Goal: Task Accomplishment & Management: Manage account settings

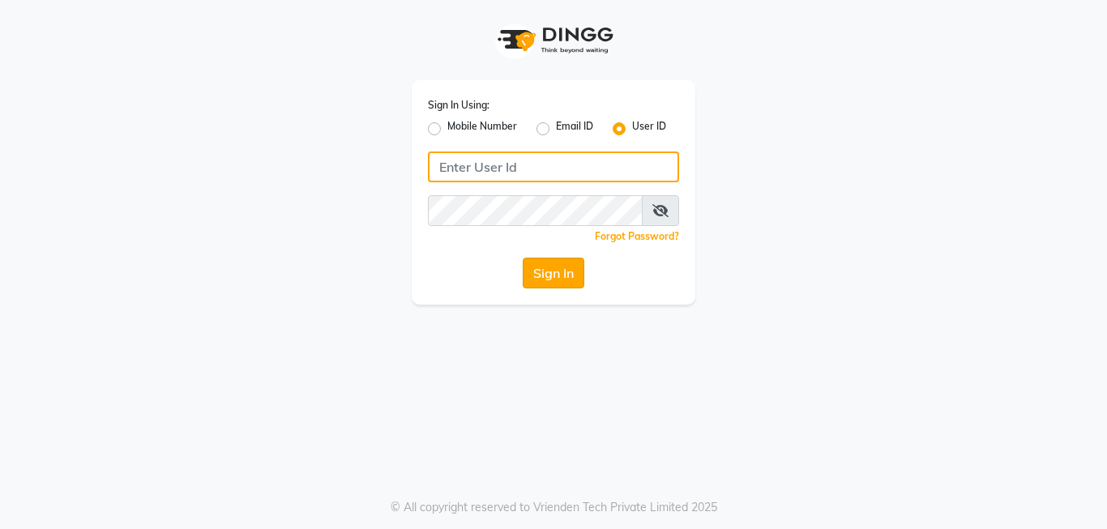
type input "[PERSON_NAME]@123"
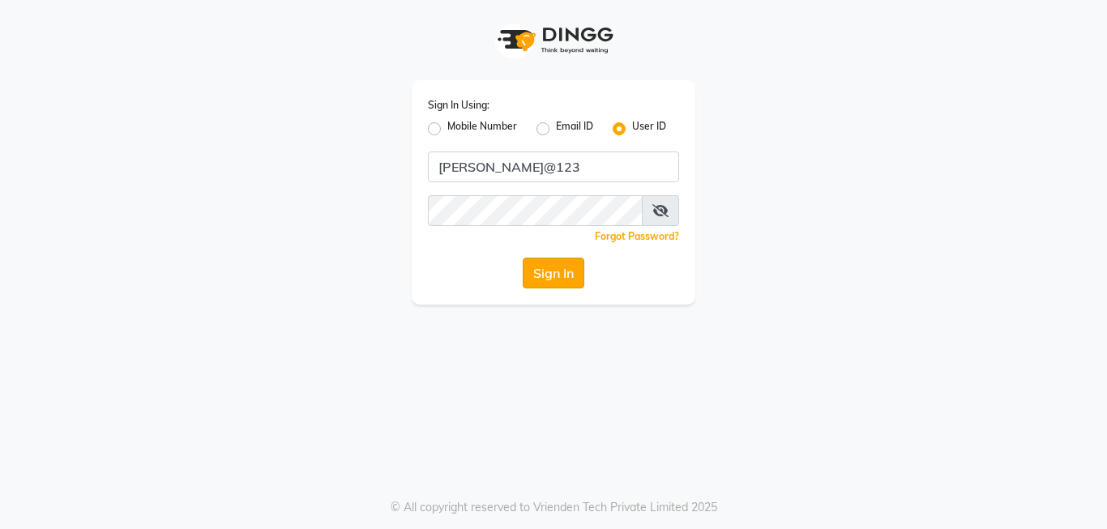
click at [563, 270] on button "Sign In" at bounding box center [554, 273] width 62 height 31
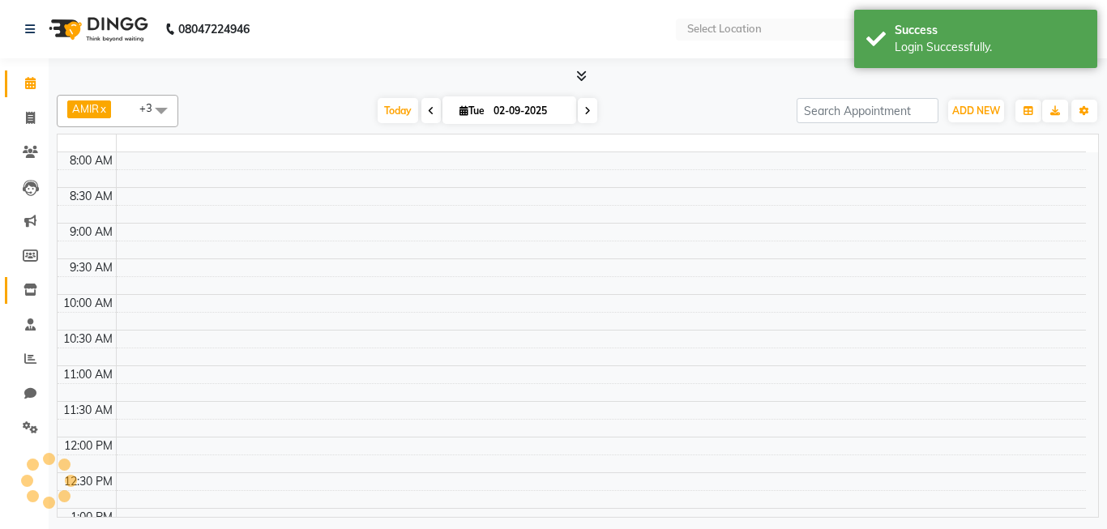
select select "en"
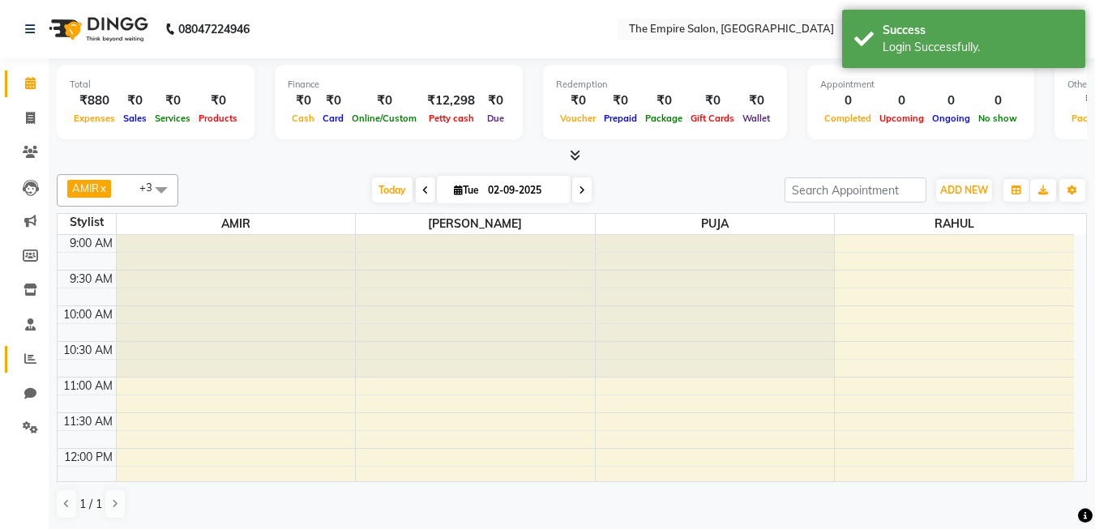
click at [32, 355] on icon at bounding box center [30, 359] width 12 height 12
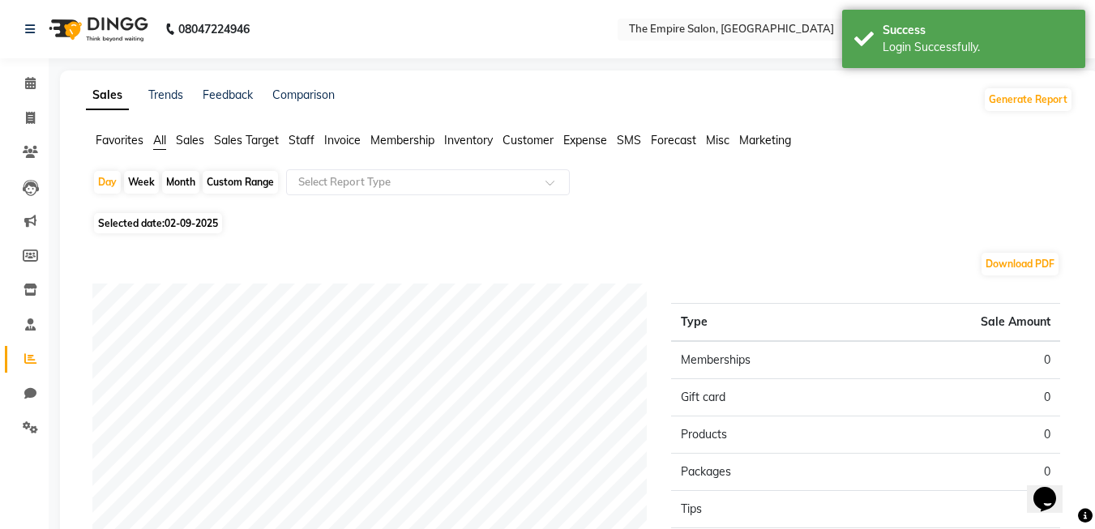
click at [238, 180] on div "Custom Range" at bounding box center [240, 182] width 75 height 23
select select "9"
select select "2025"
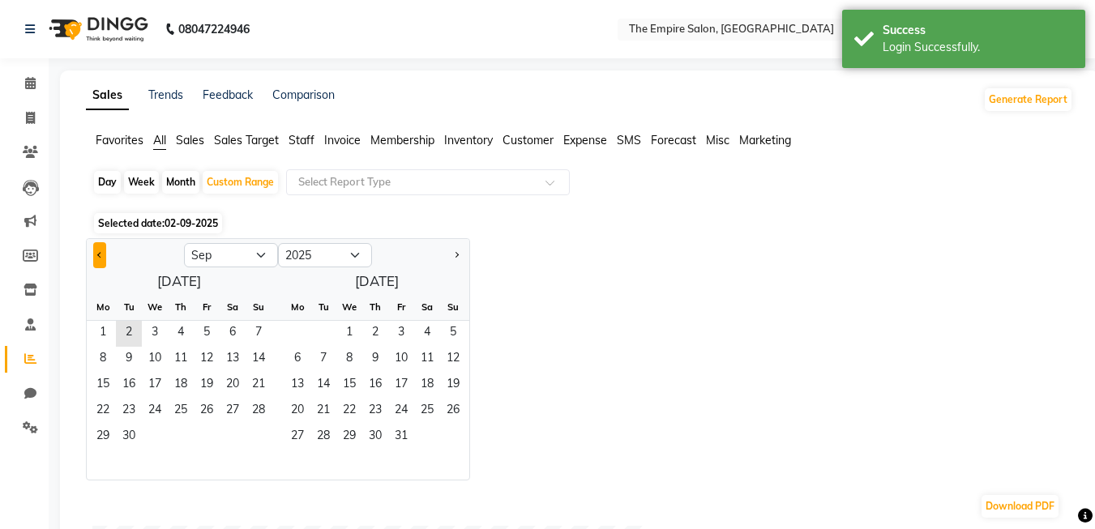
click at [102, 254] on span "Previous month" at bounding box center [100, 254] width 6 height 6
select select "8"
click at [212, 331] on span "1" at bounding box center [207, 334] width 26 height 26
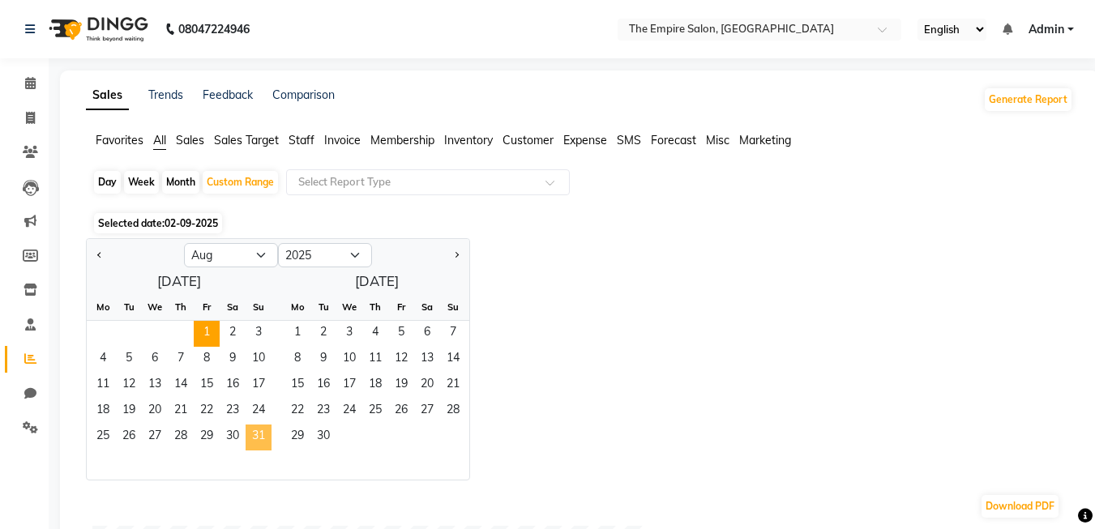
click at [250, 427] on span "31" at bounding box center [259, 438] width 26 height 26
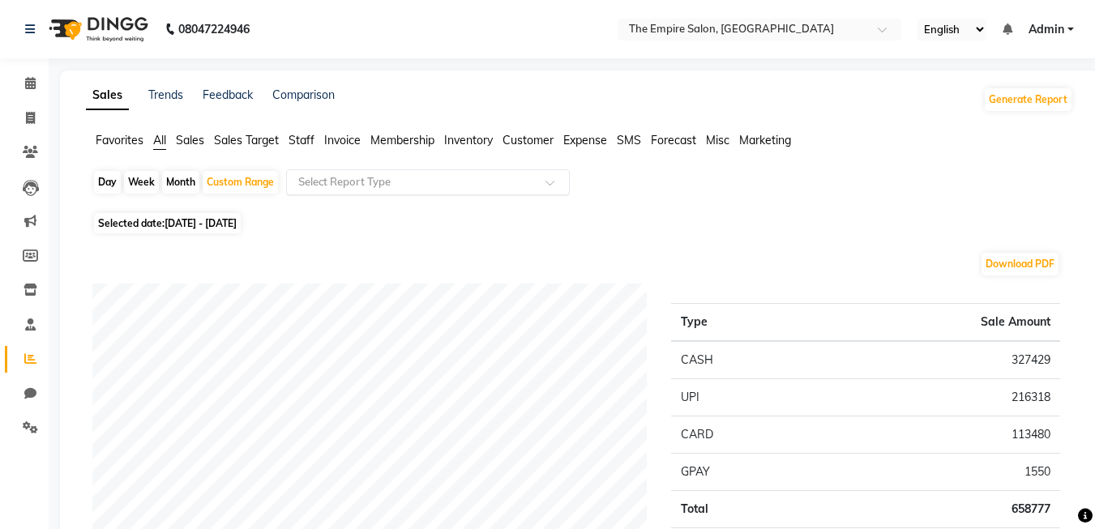
click at [310, 178] on input "text" at bounding box center [411, 182] width 233 height 16
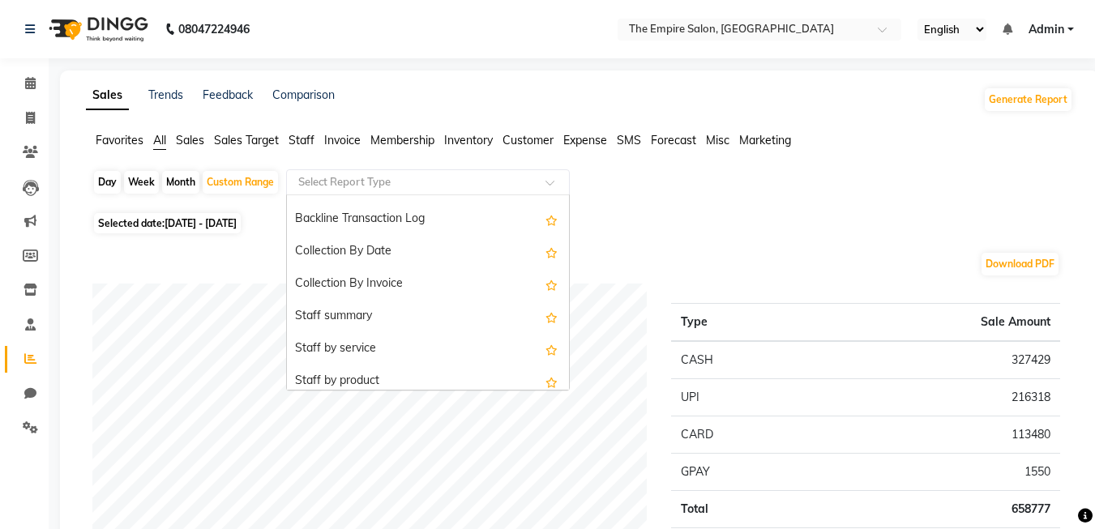
scroll to position [486, 0]
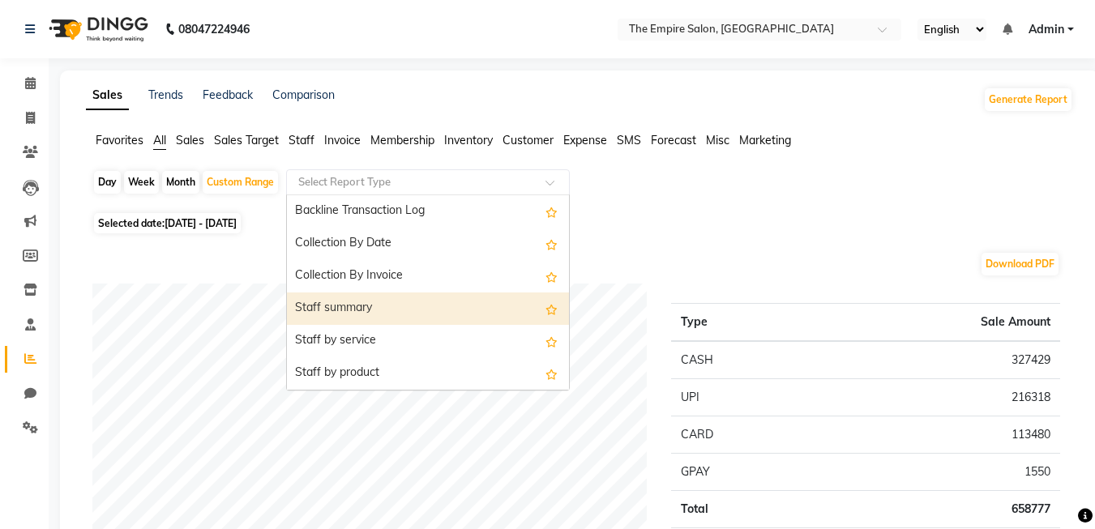
click at [324, 310] on div "Staff summary" at bounding box center [428, 309] width 282 height 32
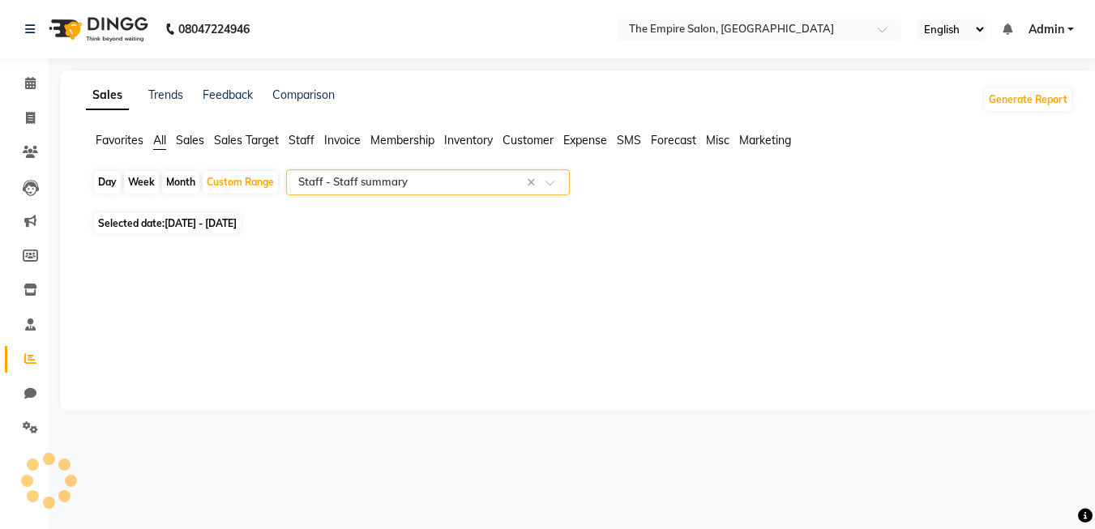
select select "full_report"
select select "pdf"
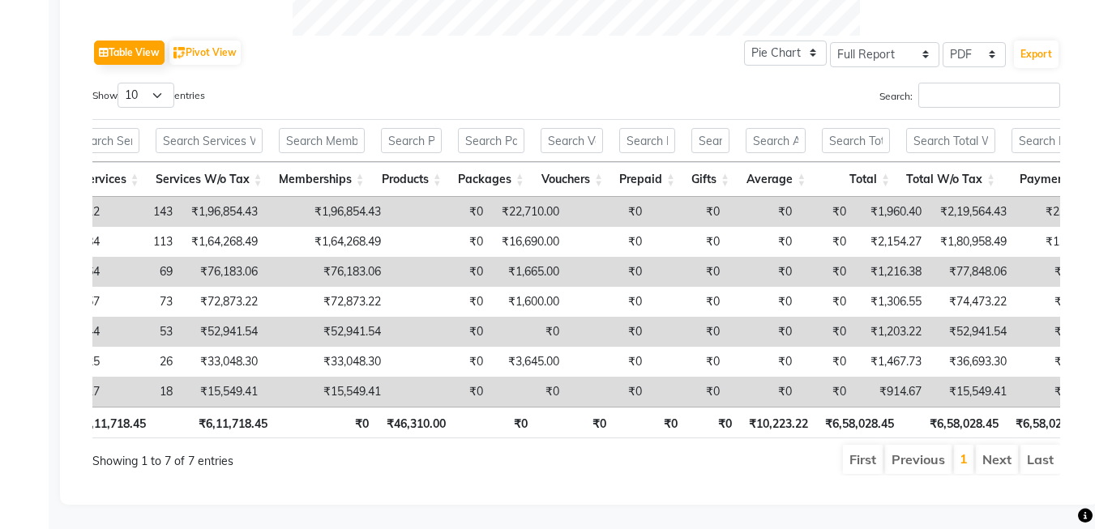
scroll to position [0, 387]
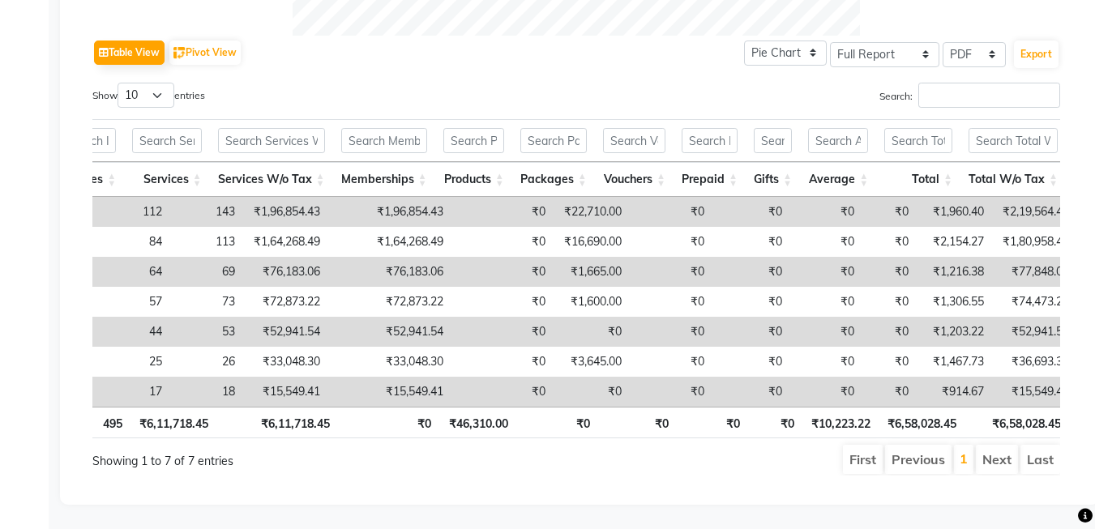
click at [97, 407] on th "495" at bounding box center [94, 423] width 73 height 32
click at [96, 407] on th "495" at bounding box center [94, 423] width 73 height 32
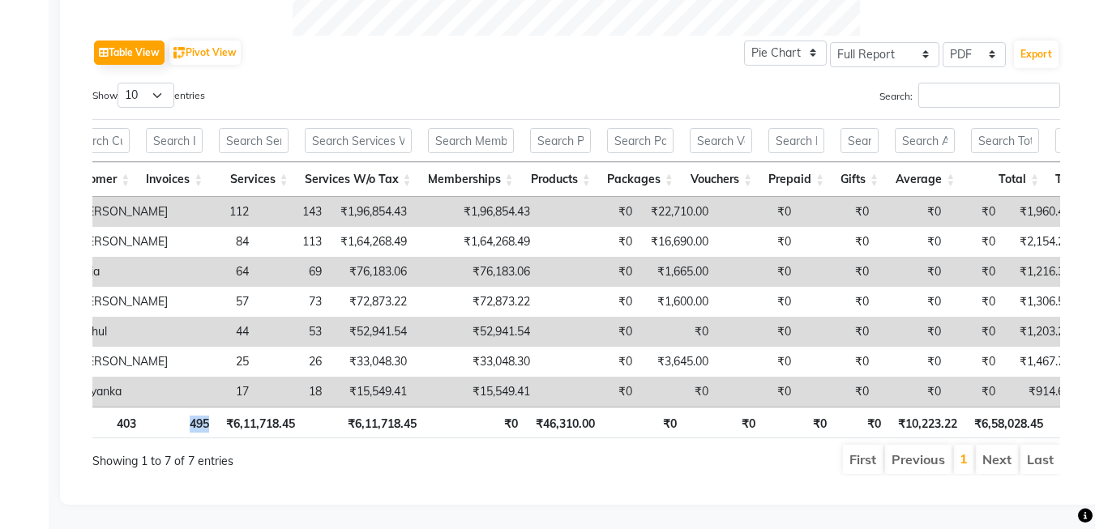
scroll to position [0, 233]
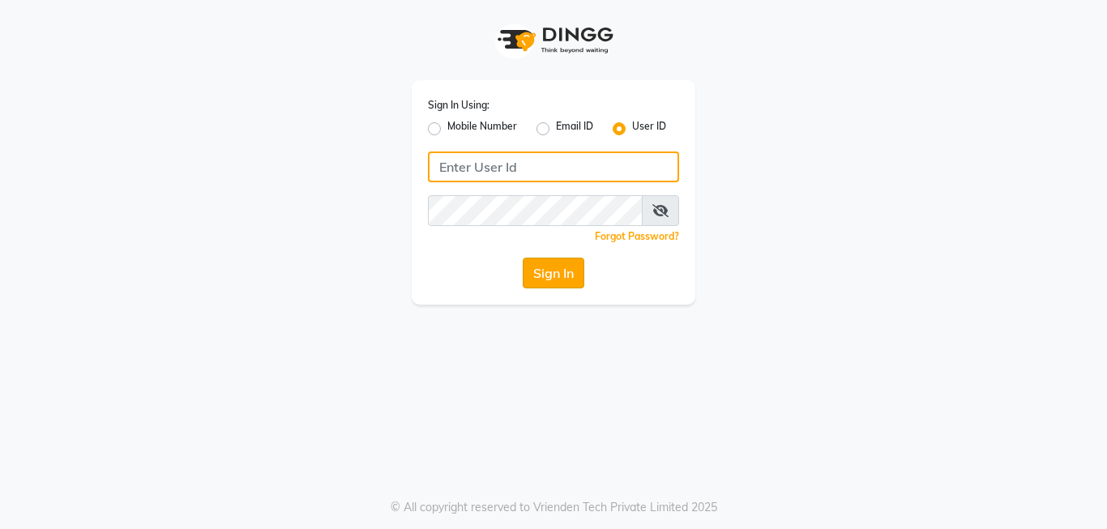
type input "[PERSON_NAME]@123"
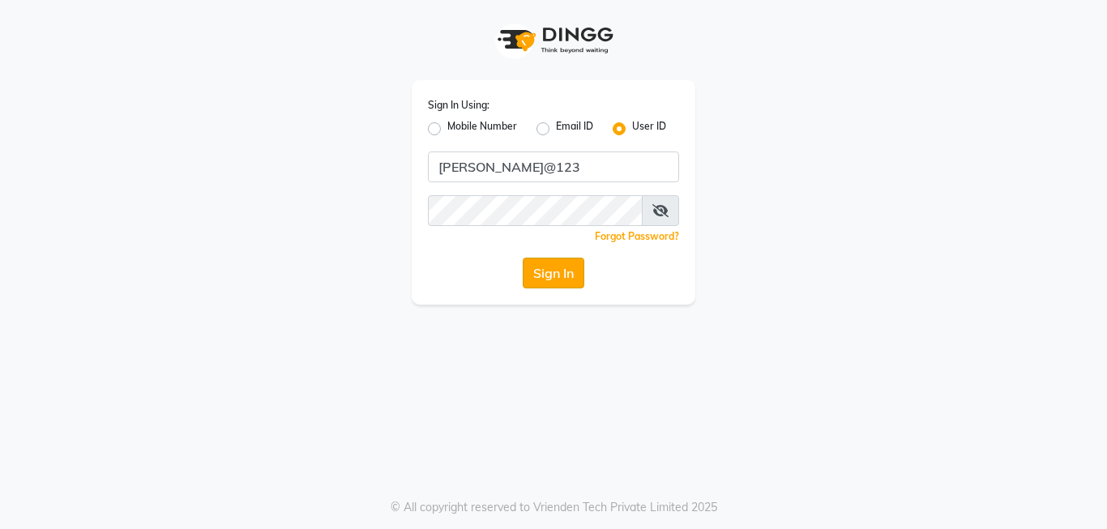
click at [558, 275] on button "Sign In" at bounding box center [554, 273] width 62 height 31
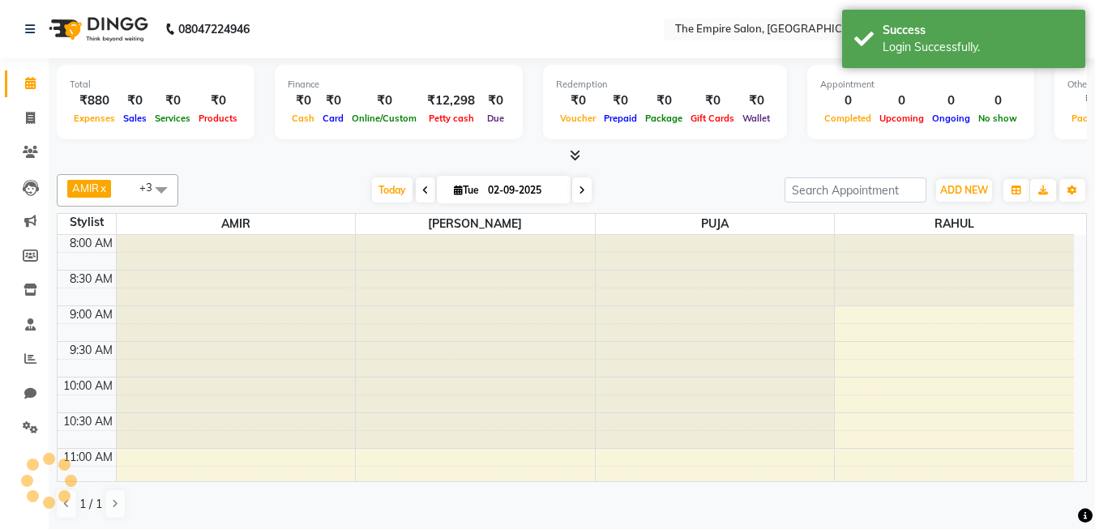
select select "en"
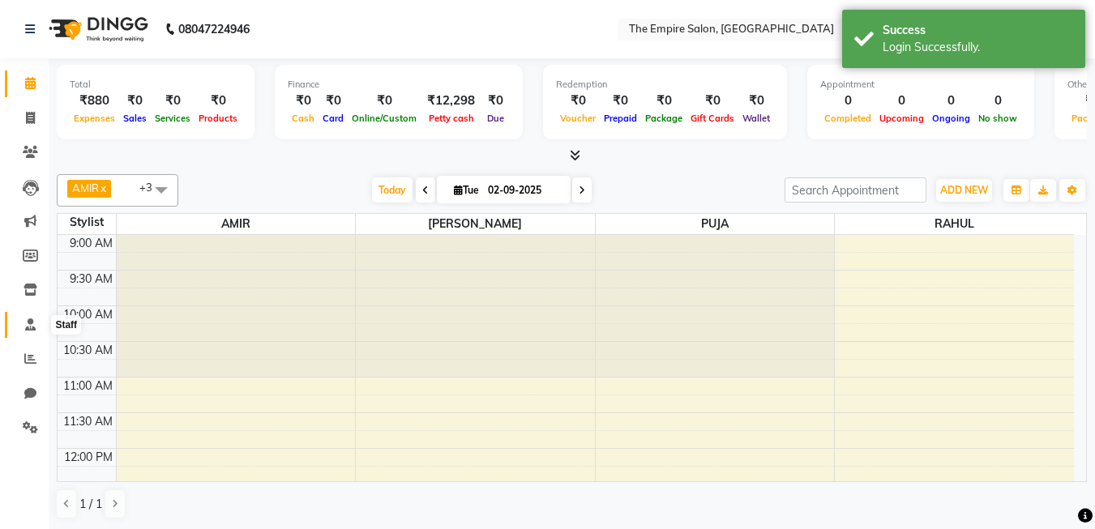
click at [28, 324] on icon at bounding box center [30, 325] width 11 height 12
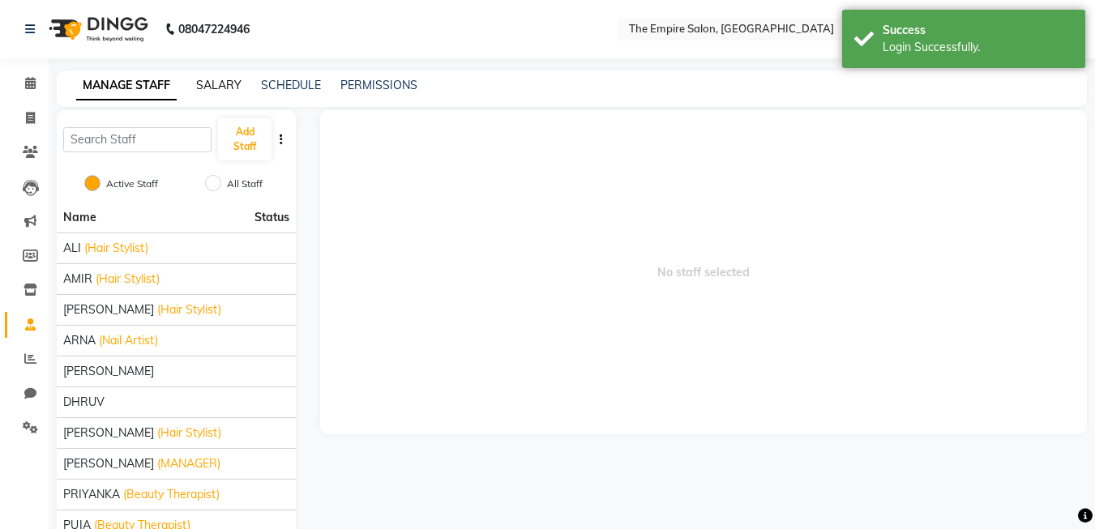
click at [218, 79] on link "SALARY" at bounding box center [218, 85] width 45 height 15
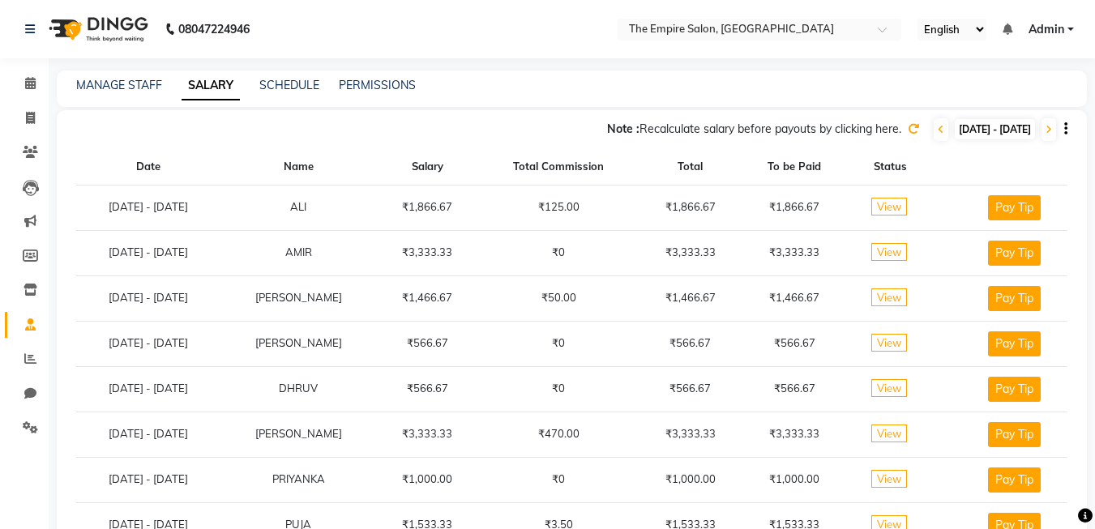
click at [321, 85] on div "MANAGE STAFF SALARY SCHEDULE PERMISSIONS" at bounding box center [562, 85] width 1011 height 17
click at [353, 83] on link "PERMISSIONS" at bounding box center [377, 85] width 77 height 15
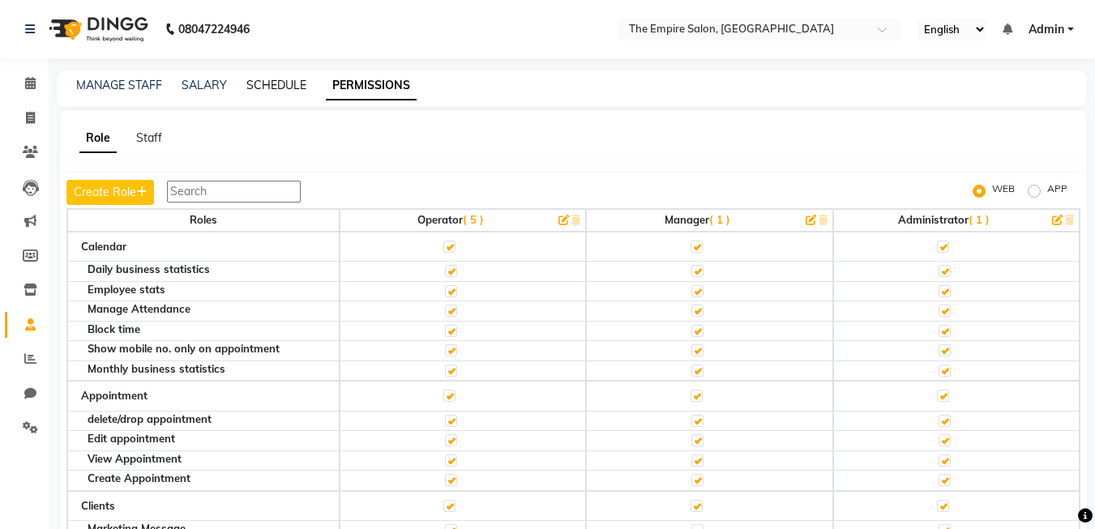
click at [289, 85] on link "SCHEDULE" at bounding box center [276, 85] width 60 height 15
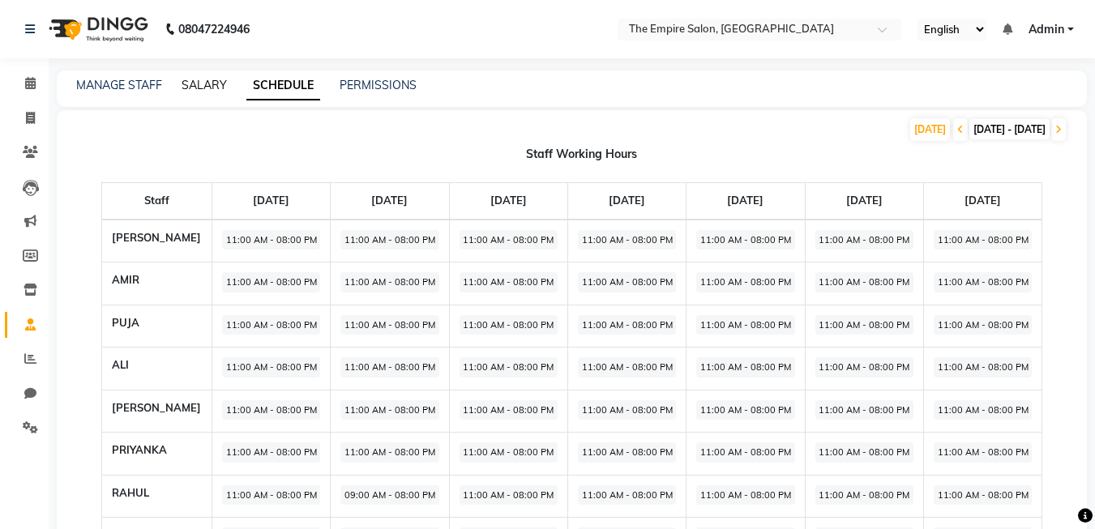
click at [208, 81] on link "SALARY" at bounding box center [204, 85] width 45 height 15
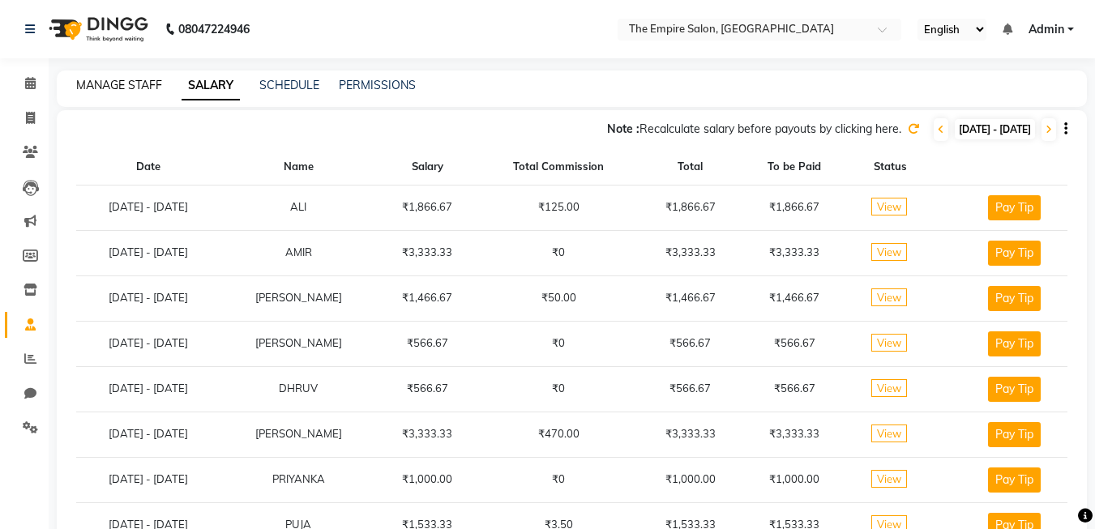
click at [124, 79] on link "MANAGE STAFF" at bounding box center [119, 85] width 86 height 15
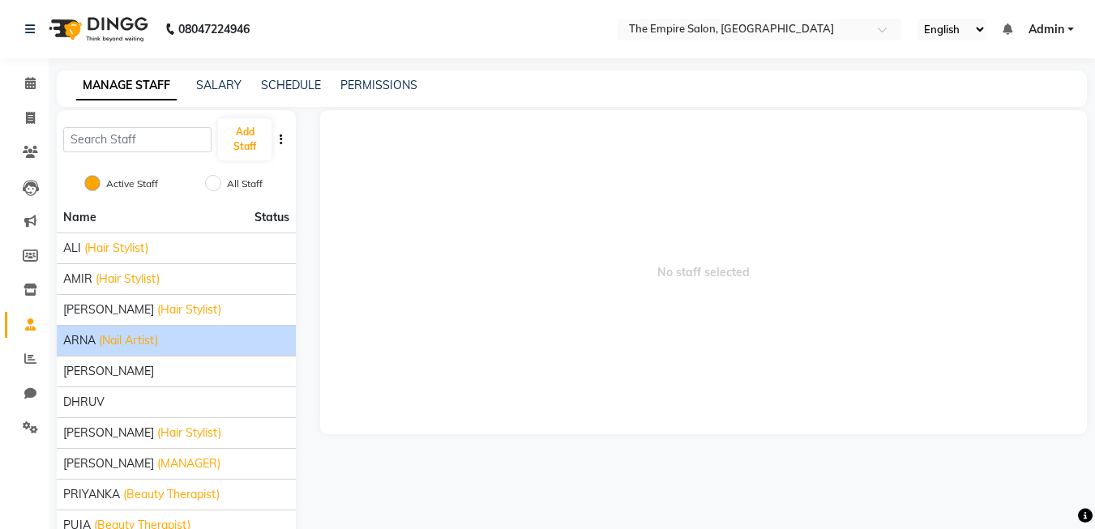
click at [121, 350] on li "ARNA (Nail Artist)" at bounding box center [176, 340] width 239 height 31
click at [114, 349] on li "ARNA (Nail Artist)" at bounding box center [176, 340] width 239 height 31
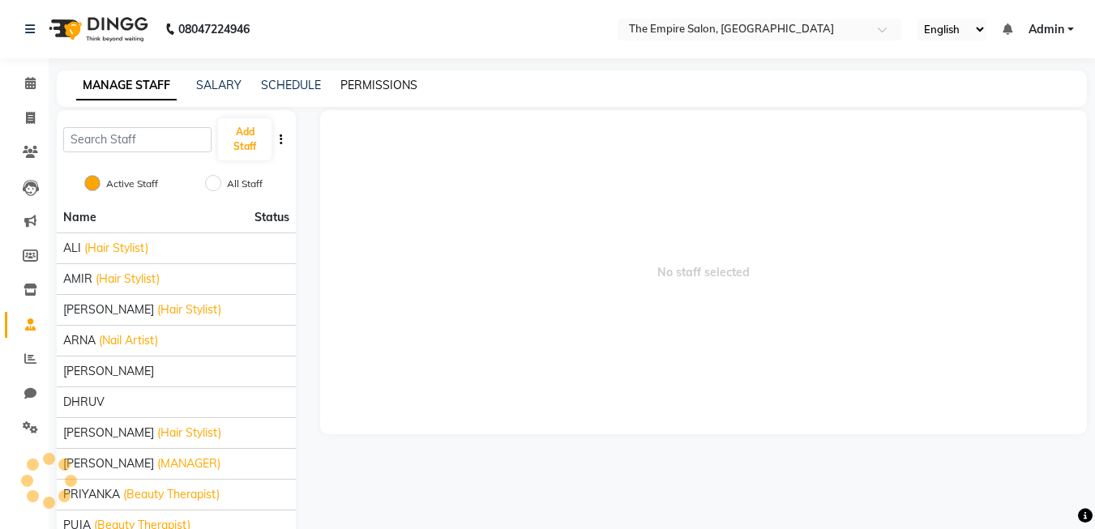
click at [377, 81] on link "PERMISSIONS" at bounding box center [378, 85] width 77 height 15
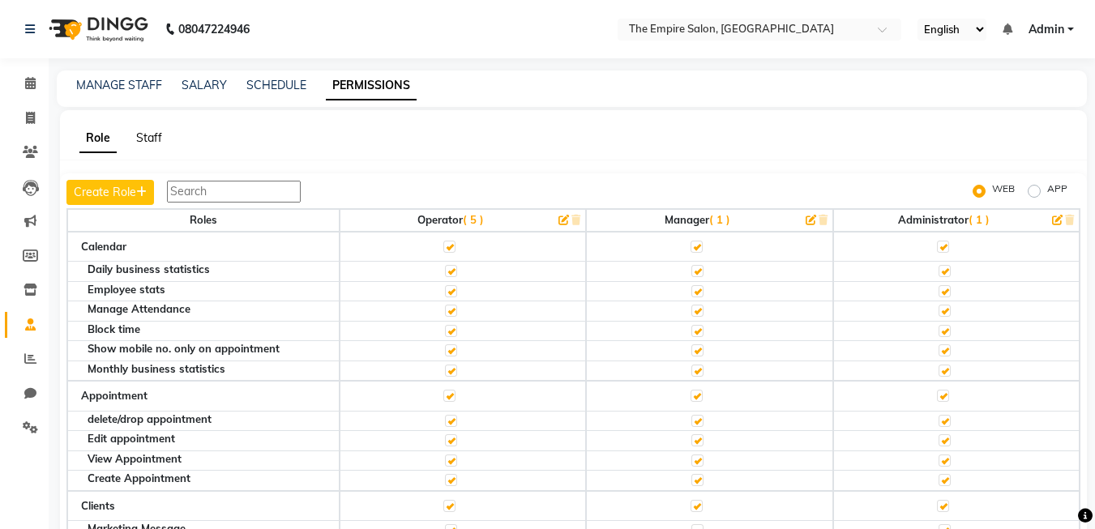
click at [154, 134] on link "Staff" at bounding box center [149, 138] width 26 height 15
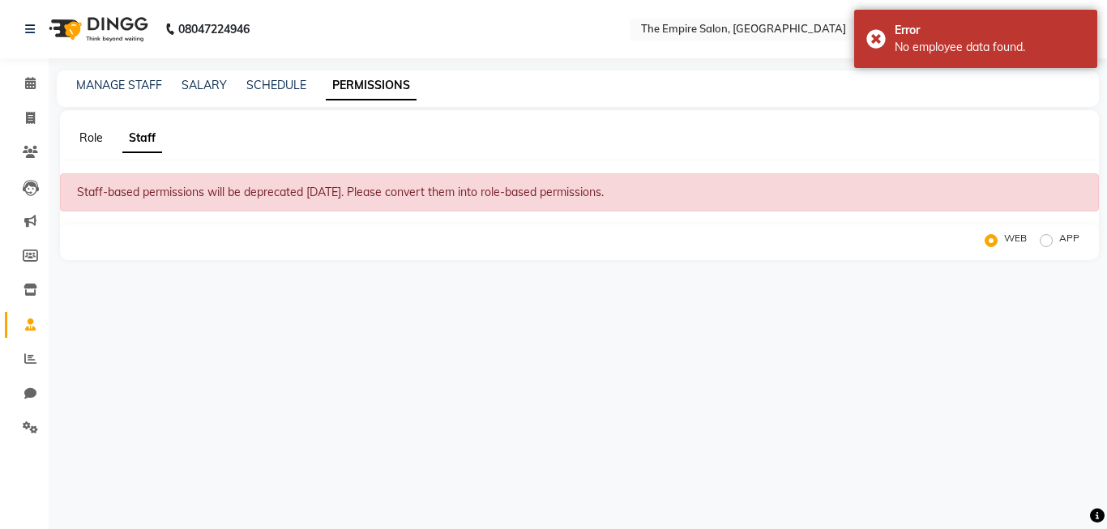
click at [85, 135] on link "Role" at bounding box center [91, 138] width 24 height 15
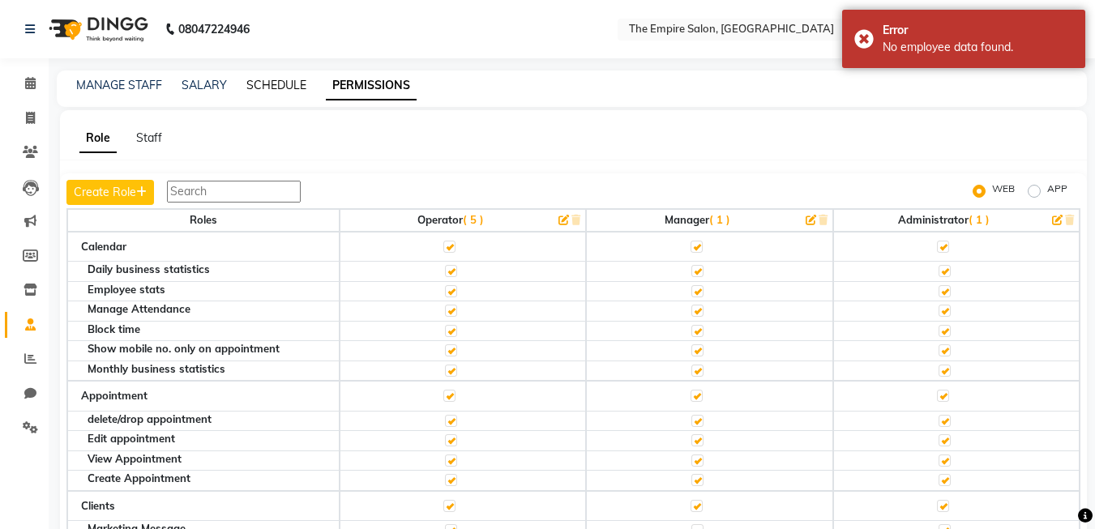
click at [271, 84] on link "SCHEDULE" at bounding box center [276, 85] width 60 height 15
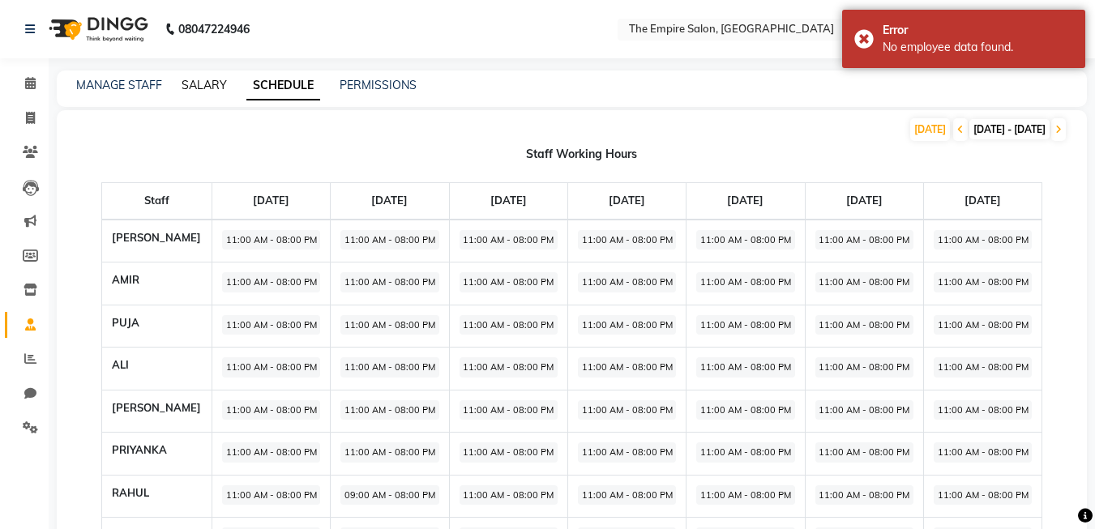
click at [215, 82] on link "SALARY" at bounding box center [204, 85] width 45 height 15
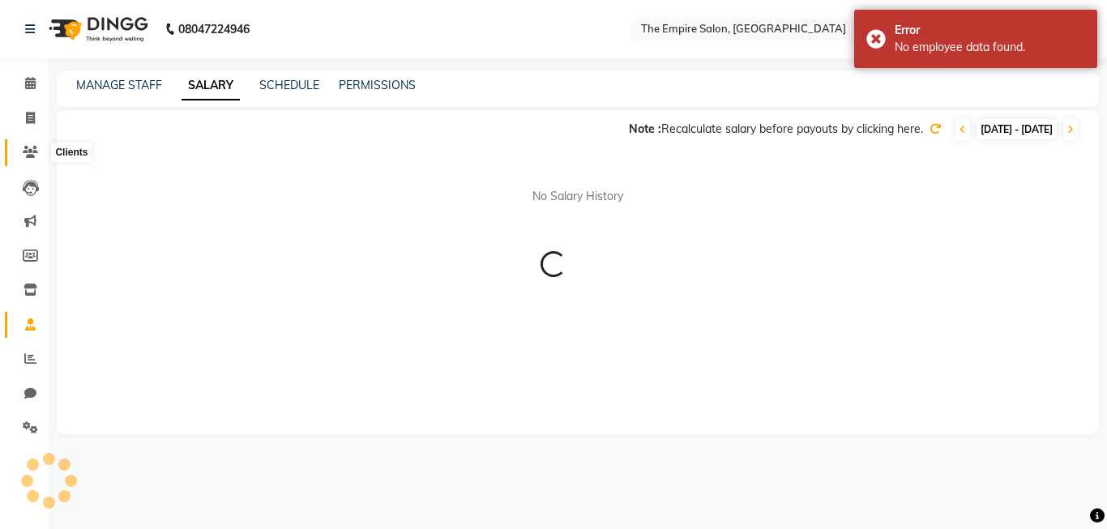
click at [30, 146] on icon at bounding box center [30, 152] width 15 height 12
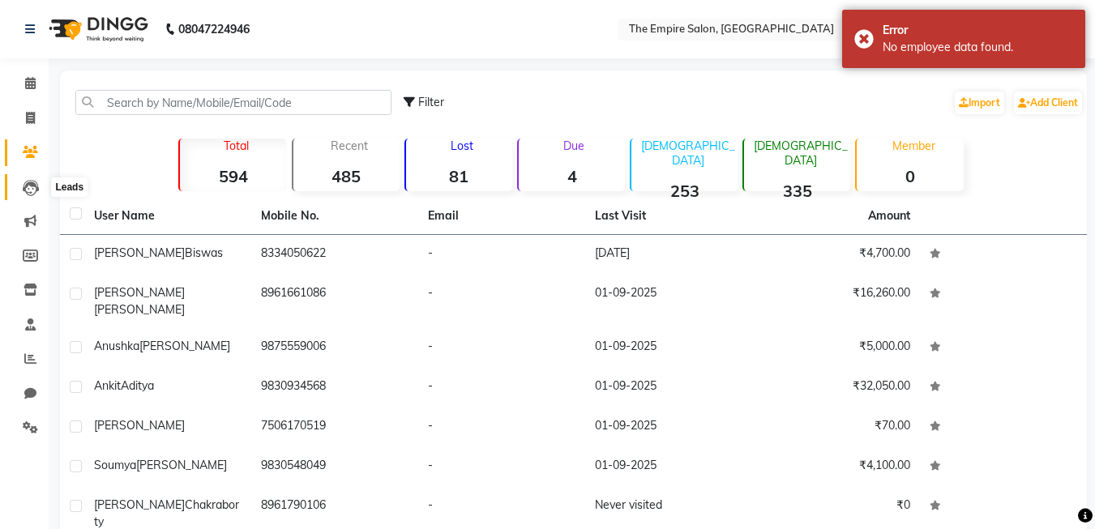
click at [35, 182] on icon at bounding box center [31, 188] width 16 height 16
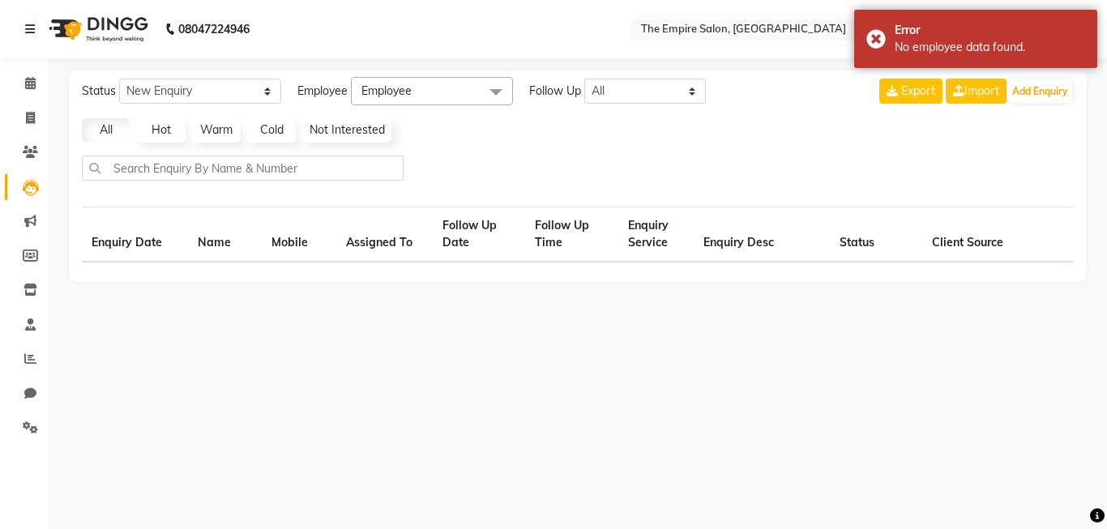
select select "10"
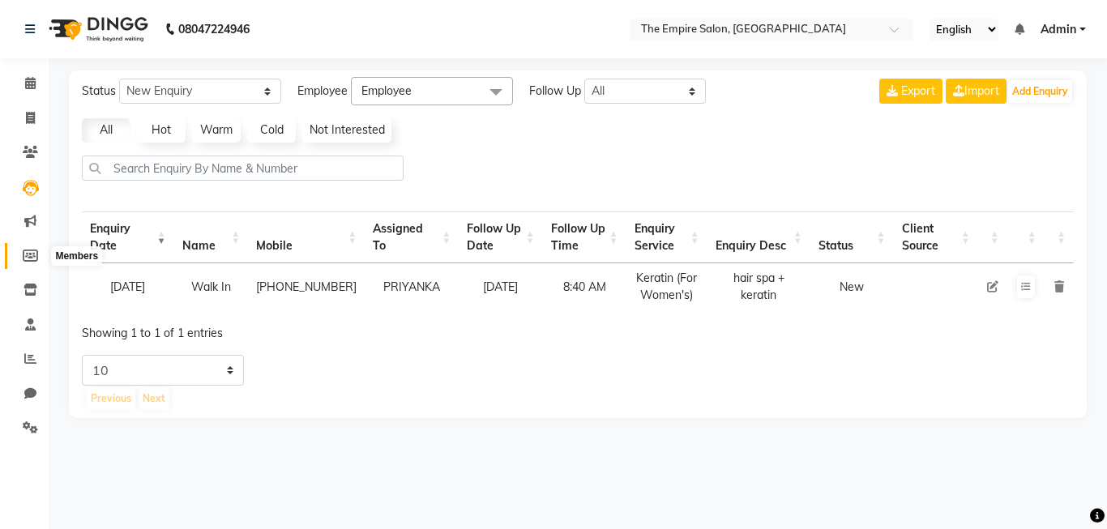
click at [28, 259] on icon at bounding box center [30, 256] width 15 height 12
select select
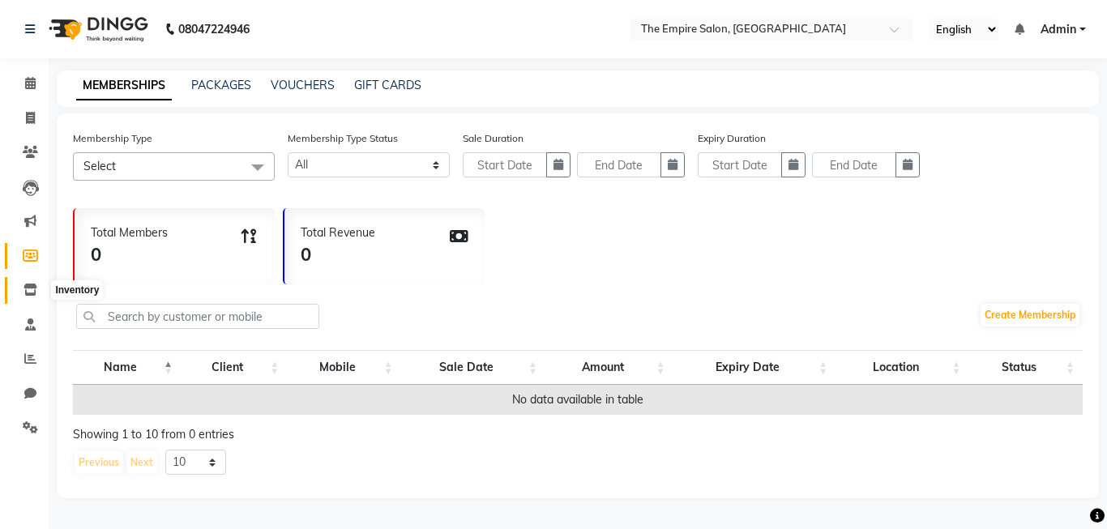
click at [32, 291] on icon at bounding box center [31, 290] width 14 height 12
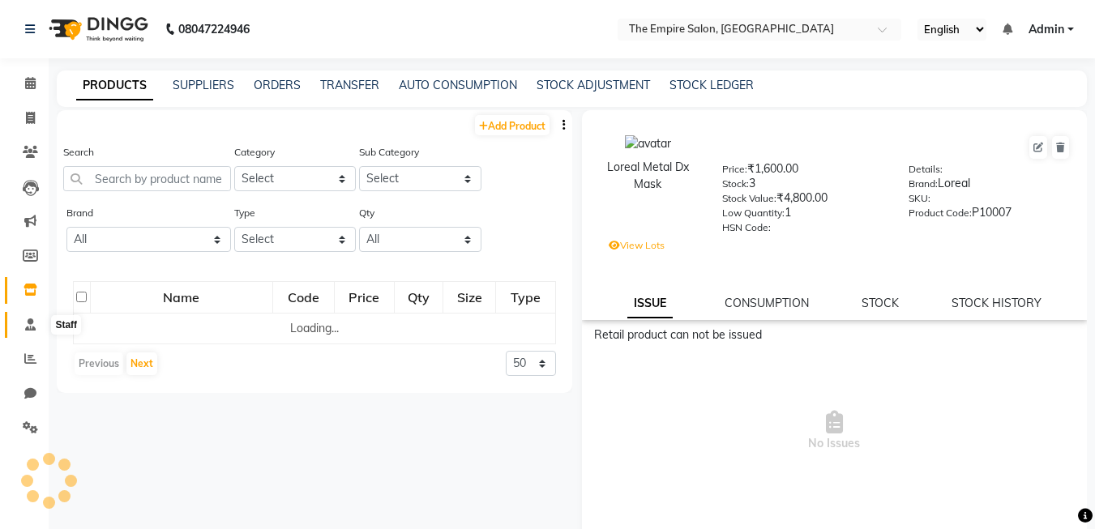
click at [32, 322] on icon at bounding box center [30, 325] width 11 height 12
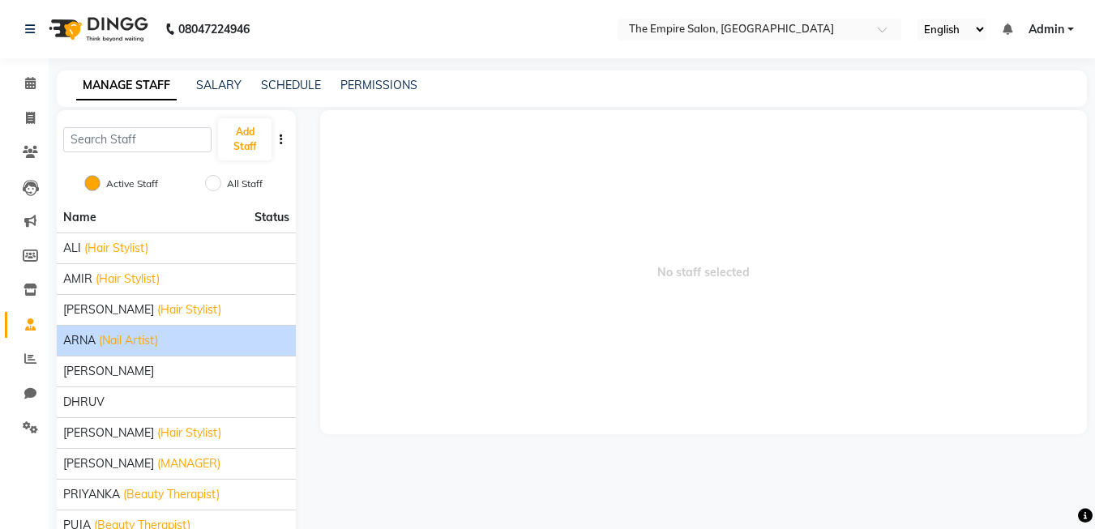
click at [94, 340] on span "ARNA" at bounding box center [79, 340] width 32 height 17
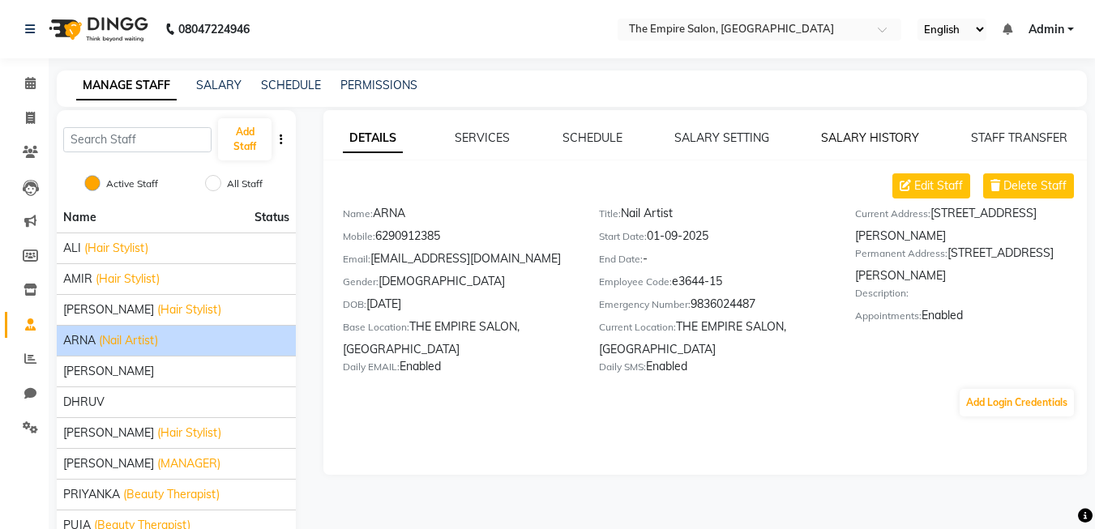
click at [829, 135] on link "SALARY HISTORY" at bounding box center [870, 138] width 98 height 15
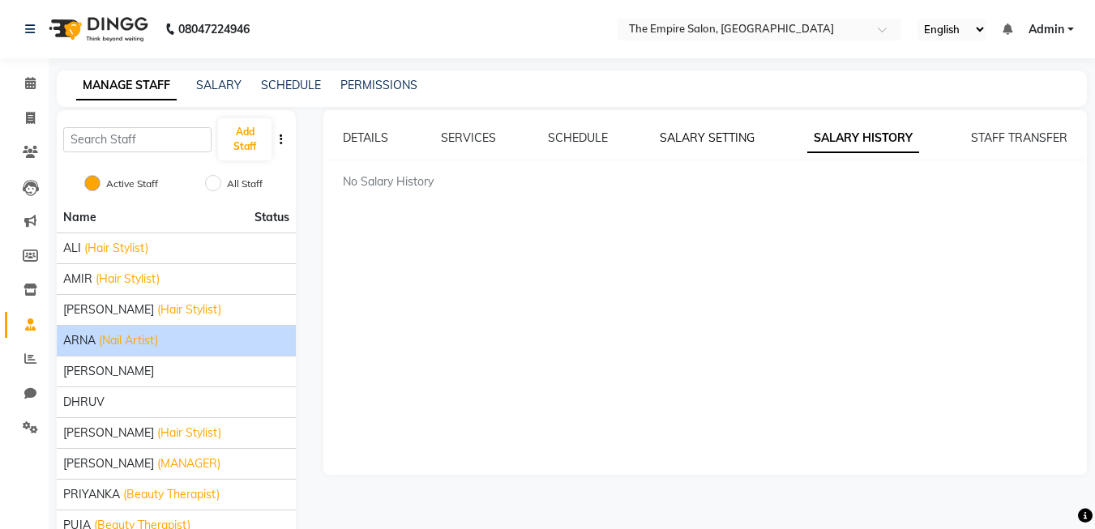
click at [721, 135] on link "SALARY SETTING" at bounding box center [707, 138] width 95 height 15
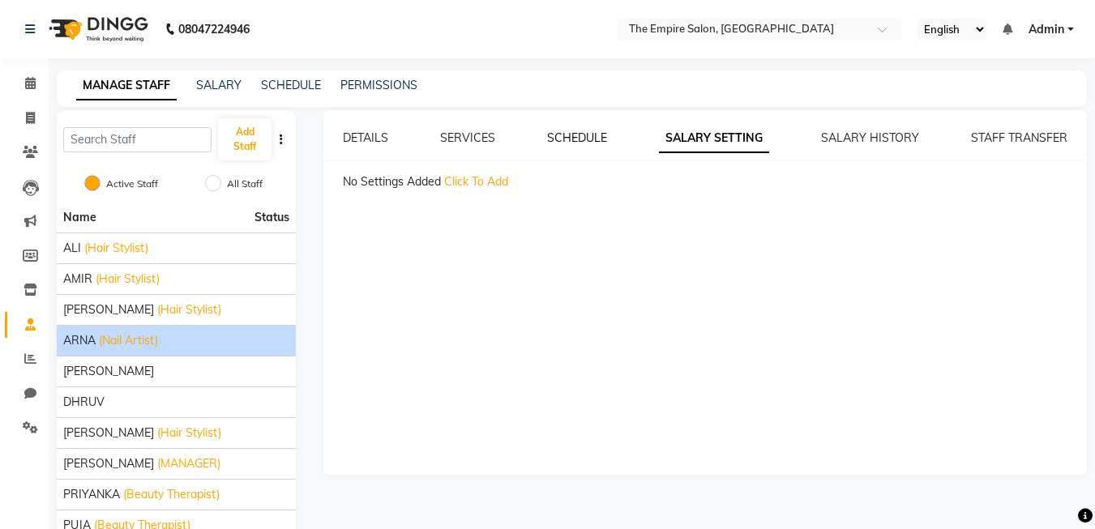
click at [567, 136] on link "SCHEDULE" at bounding box center [577, 138] width 60 height 15
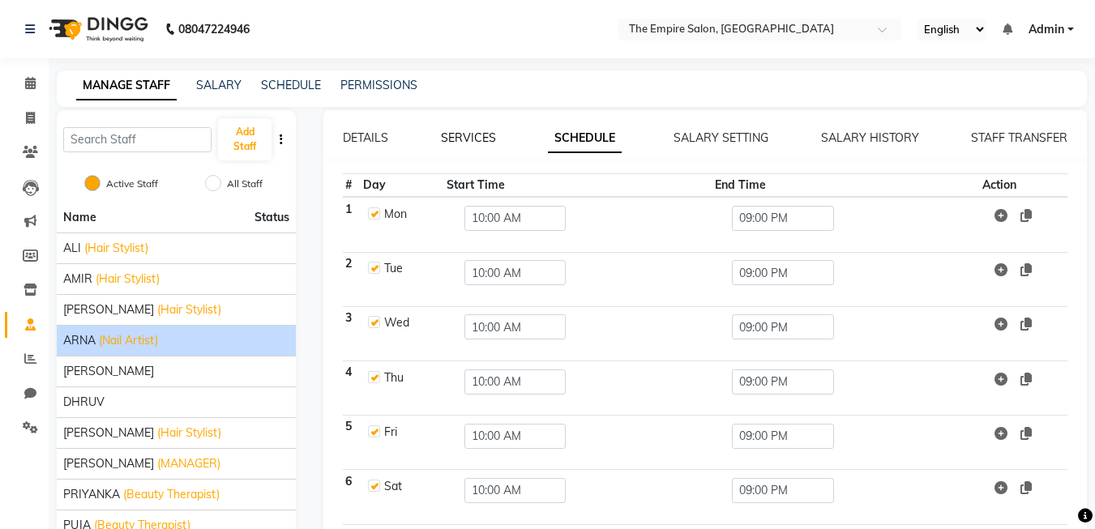
click at [471, 135] on link "SERVICES" at bounding box center [468, 138] width 55 height 15
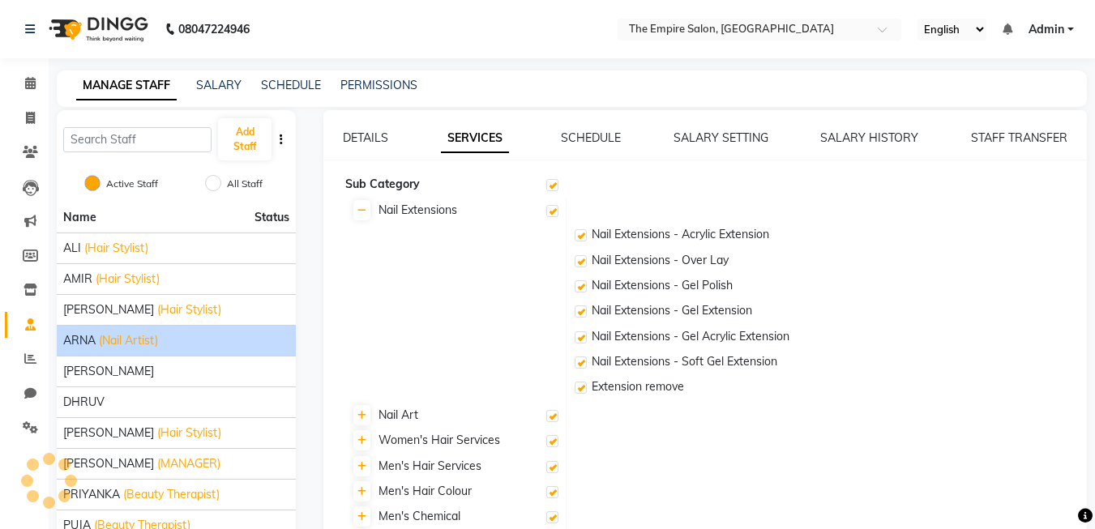
checkbox input "true"
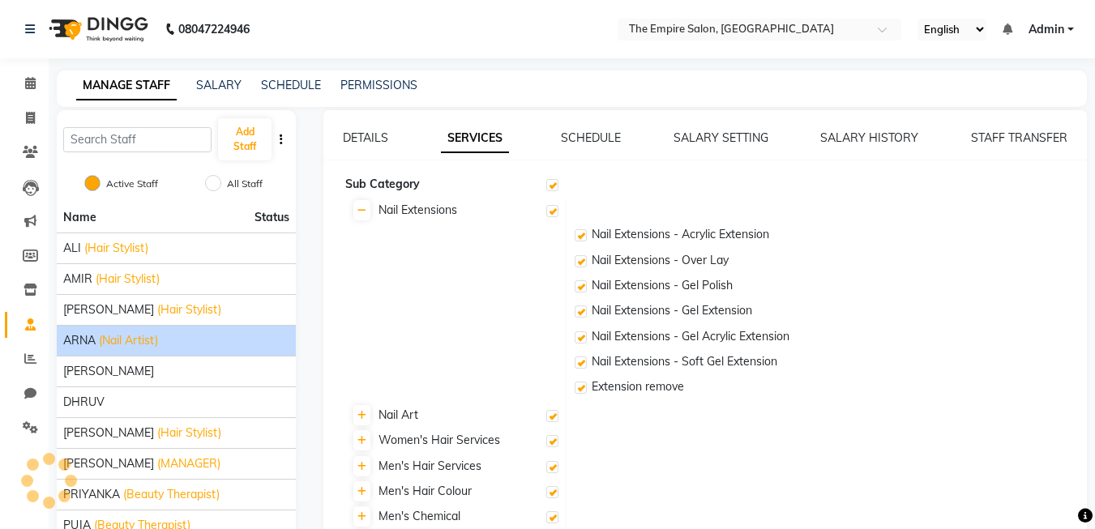
checkbox input "true"
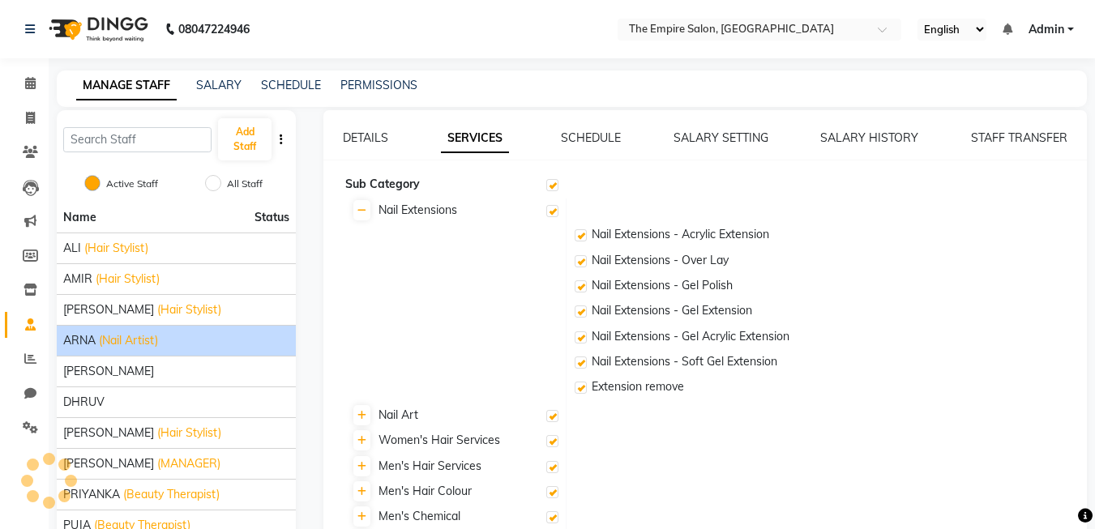
checkbox input "true"
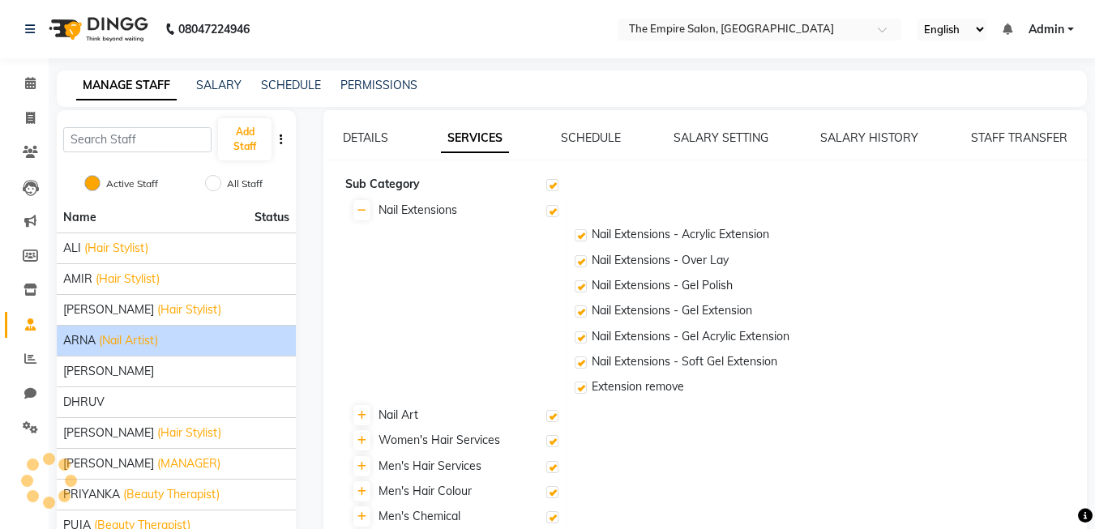
checkbox input "true"
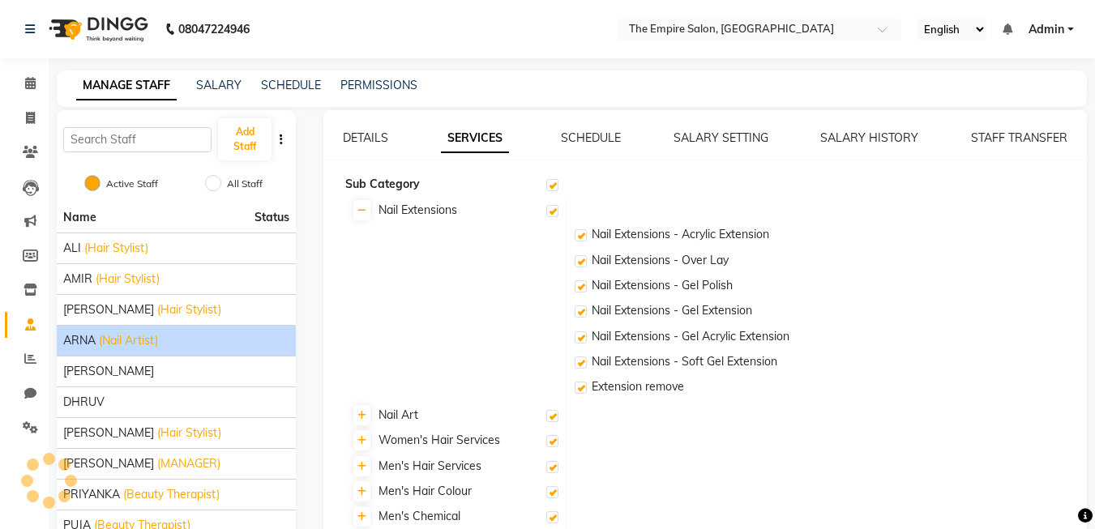
checkbox input "true"
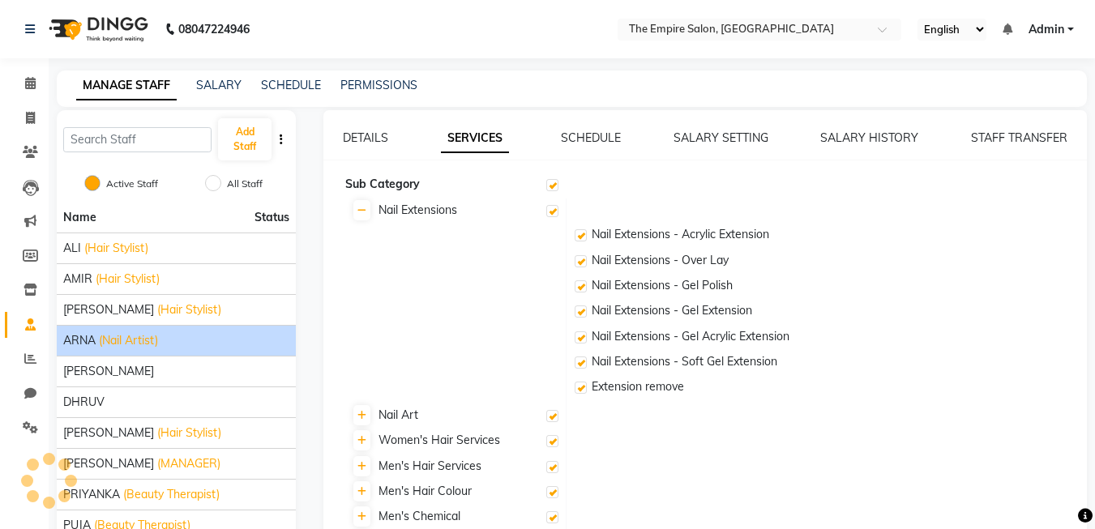
checkbox input "true"
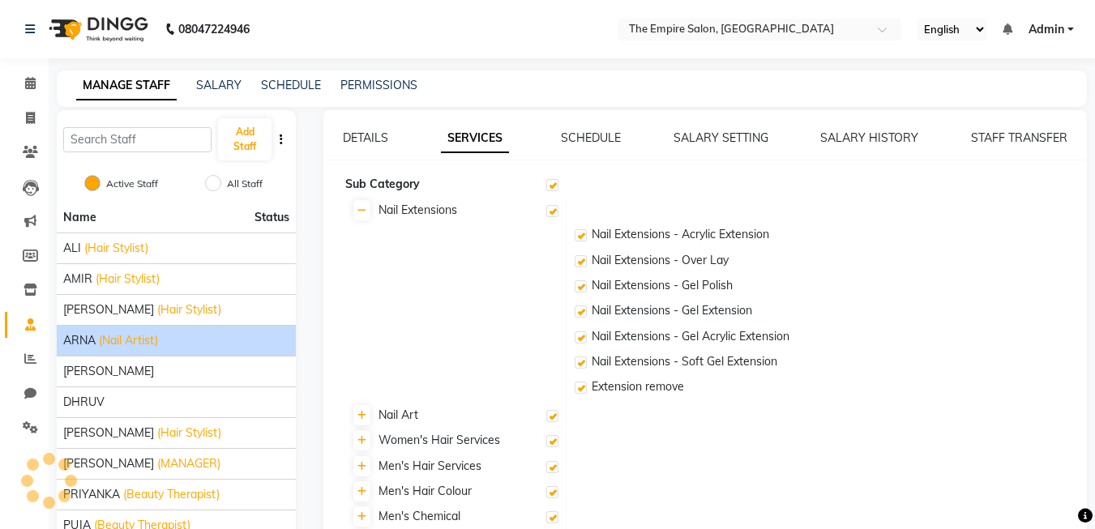
checkbox input "true"
click at [993, 134] on link "STAFF TRANSFER" at bounding box center [1019, 138] width 96 height 15
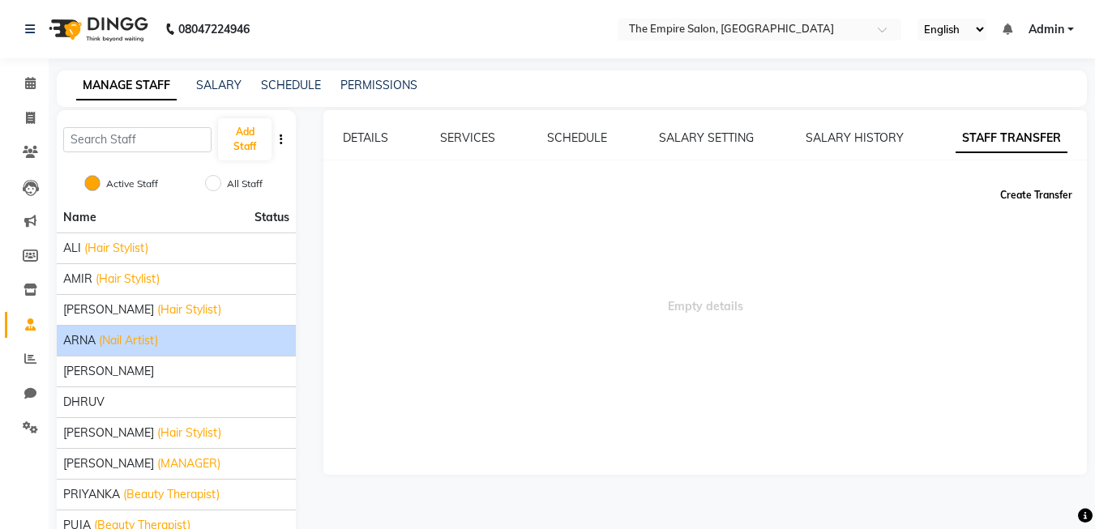
click at [1011, 199] on button "Create Transfer" at bounding box center [1036, 196] width 85 height 28
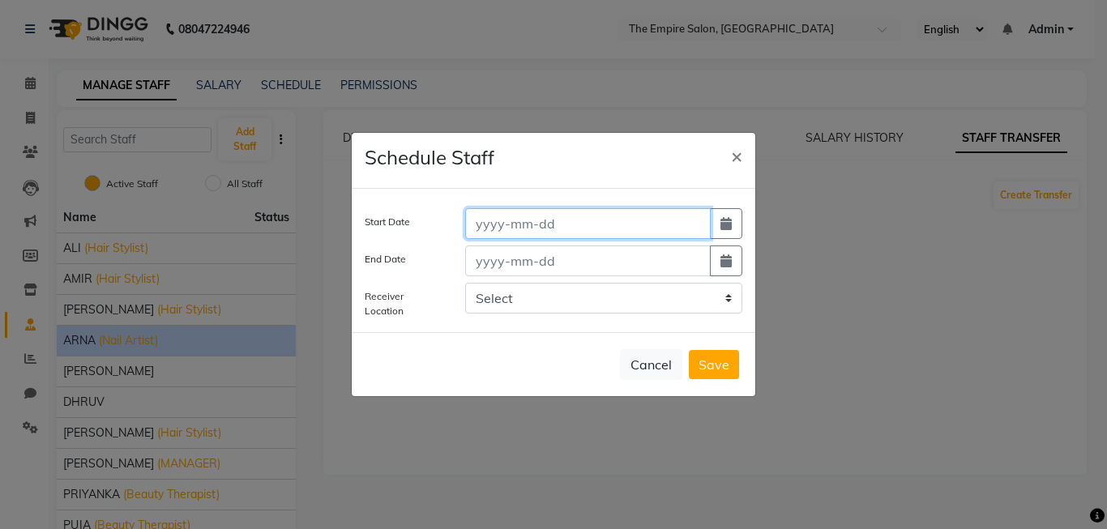
click at [490, 232] on input at bounding box center [588, 223] width 246 height 31
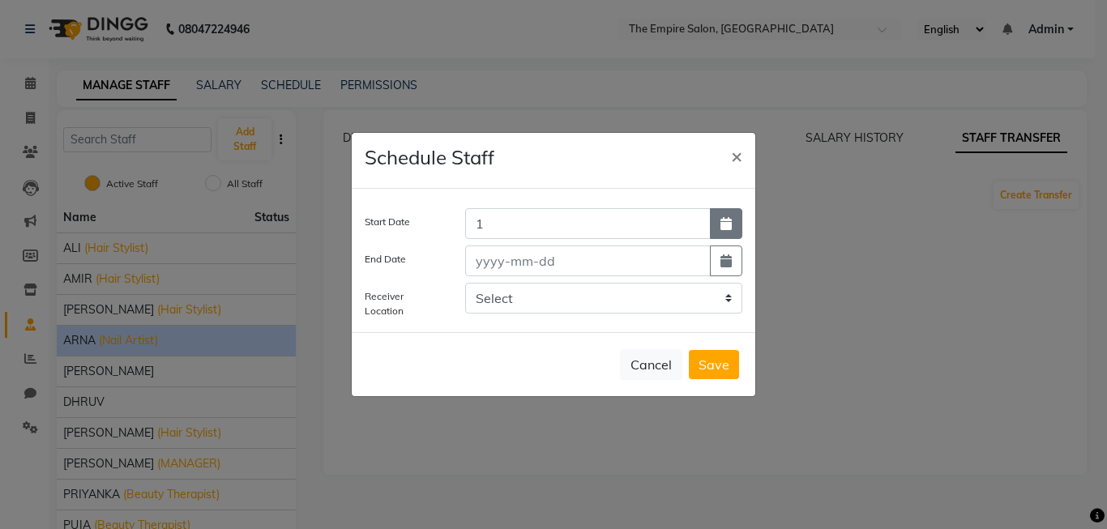
type input "01-09-2025"
click at [721, 222] on icon "button" at bounding box center [726, 223] width 11 height 13
select select "9"
select select "2025"
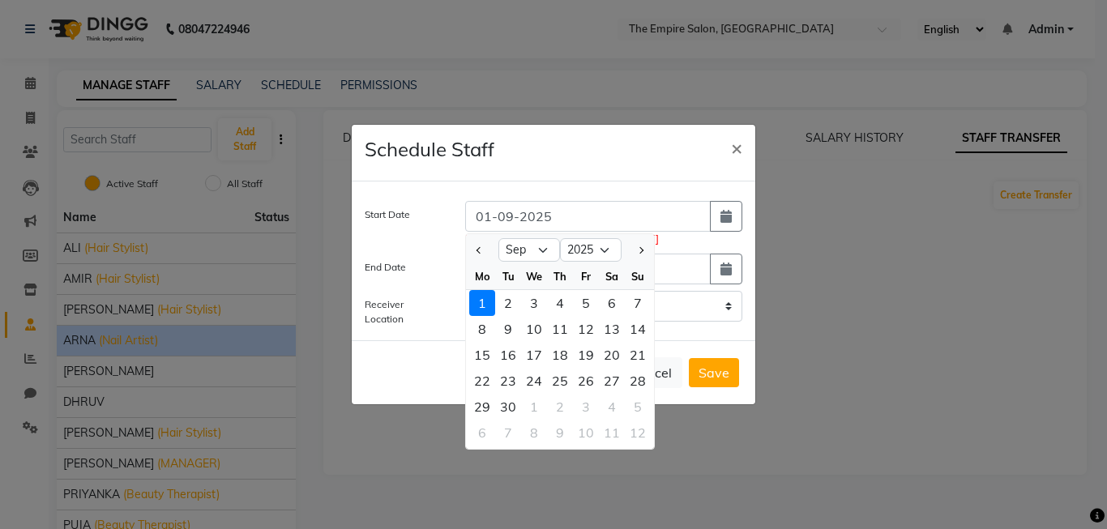
click at [477, 304] on div "1" at bounding box center [482, 303] width 26 height 26
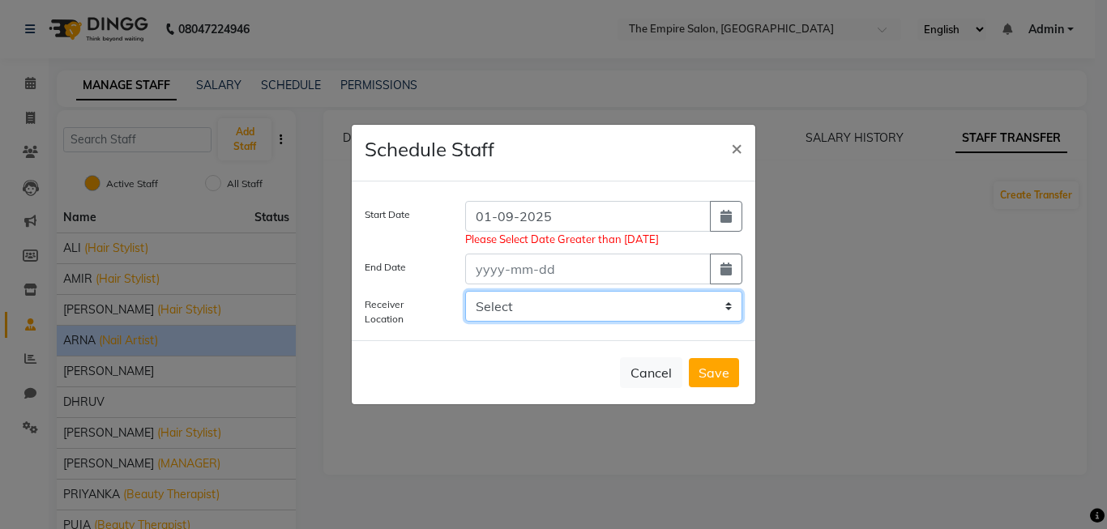
click at [492, 306] on select "Select" at bounding box center [603, 306] width 277 height 31
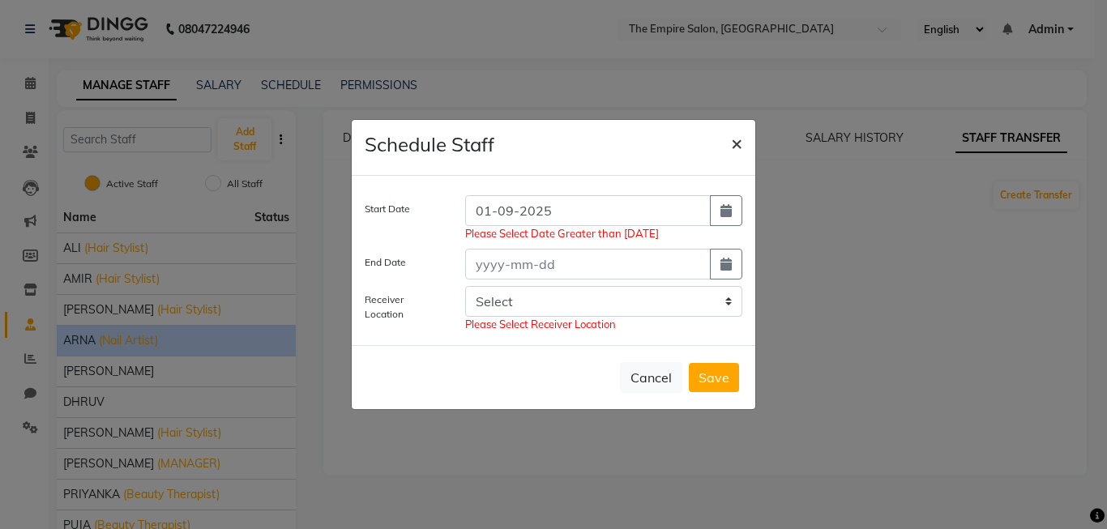
click at [734, 143] on span "×" at bounding box center [736, 143] width 11 height 24
select select
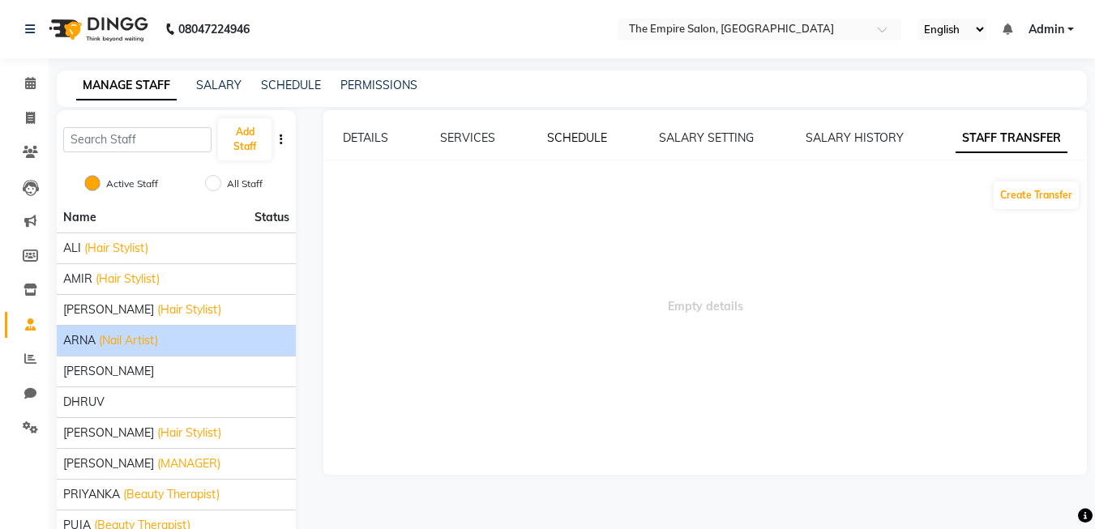
click at [576, 137] on link "SCHEDULE" at bounding box center [577, 138] width 60 height 15
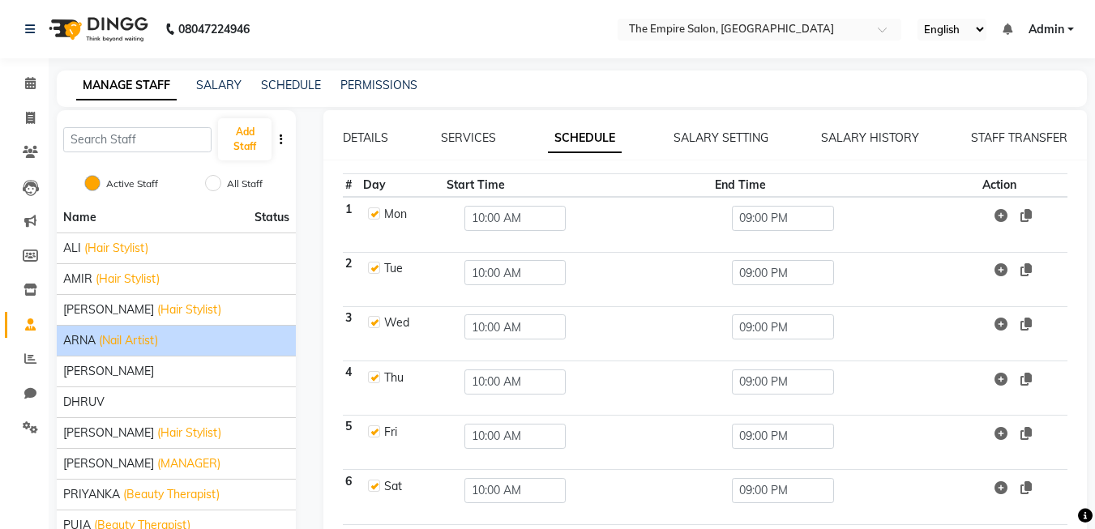
click at [498, 138] on div "DETAILS SERVICES SCHEDULE SALARY SETTING SALARY HISTORY STAFF TRANSFER" at bounding box center [705, 138] width 725 height 17
click at [477, 139] on link "SERVICES" at bounding box center [468, 138] width 55 height 15
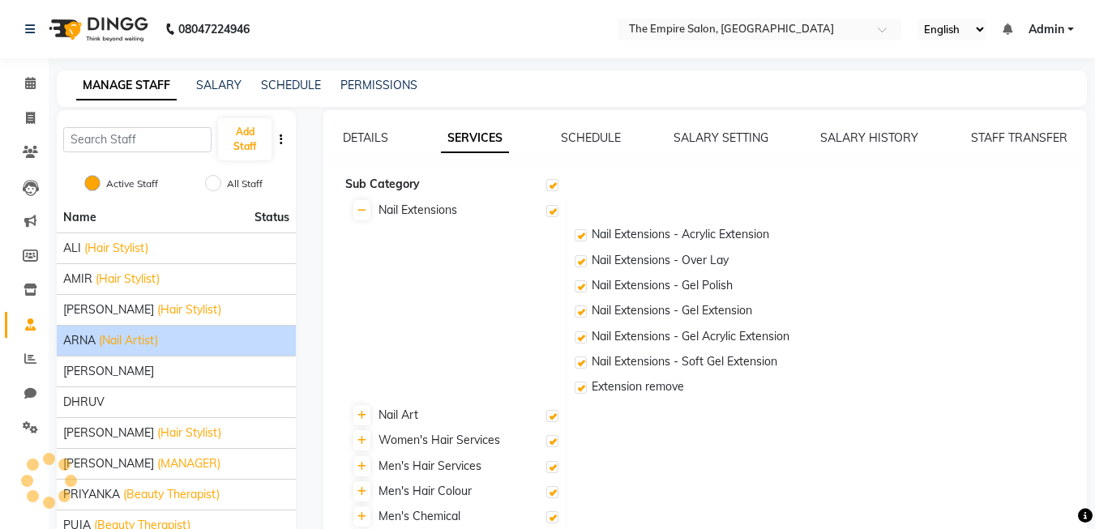
checkbox input "true"
click at [379, 134] on link "DETAILS" at bounding box center [365, 138] width 45 height 15
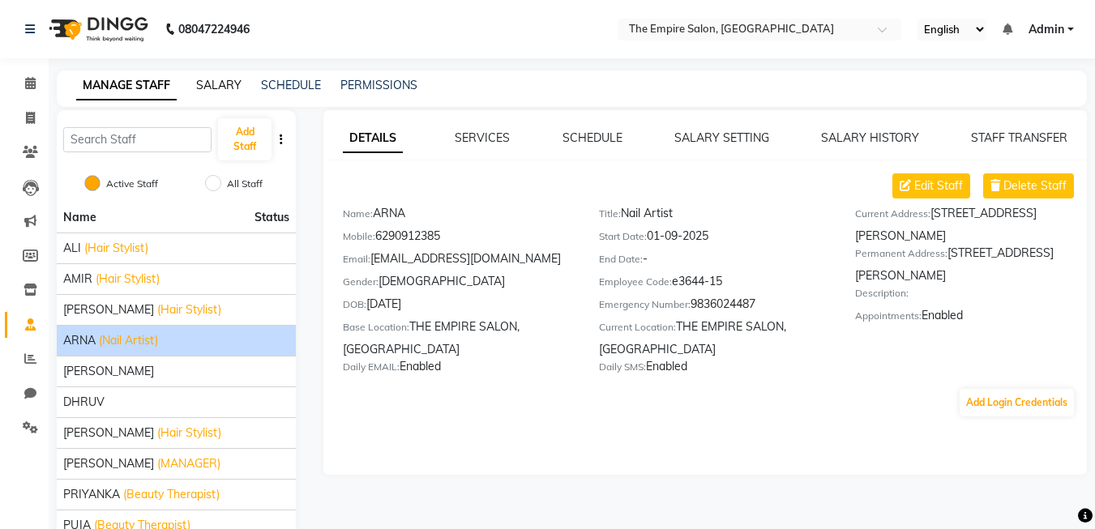
click at [225, 85] on link "SALARY" at bounding box center [218, 85] width 45 height 15
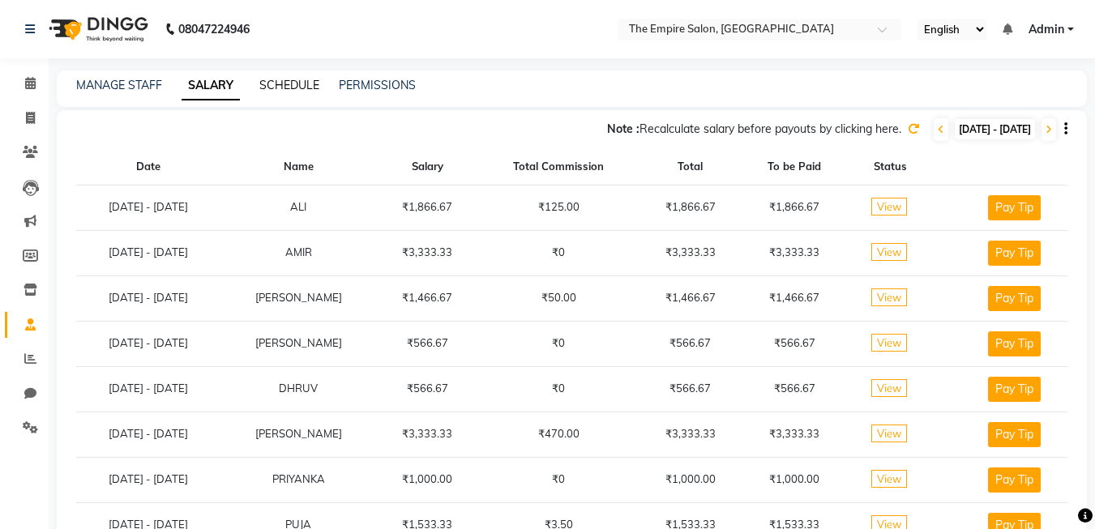
click at [310, 88] on link "SCHEDULE" at bounding box center [289, 85] width 60 height 15
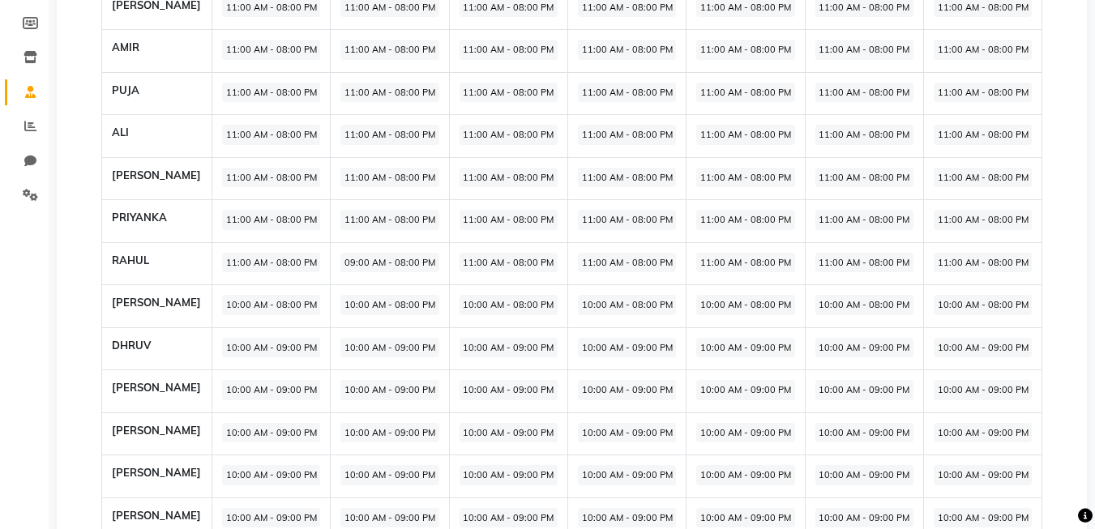
scroll to position [324, 0]
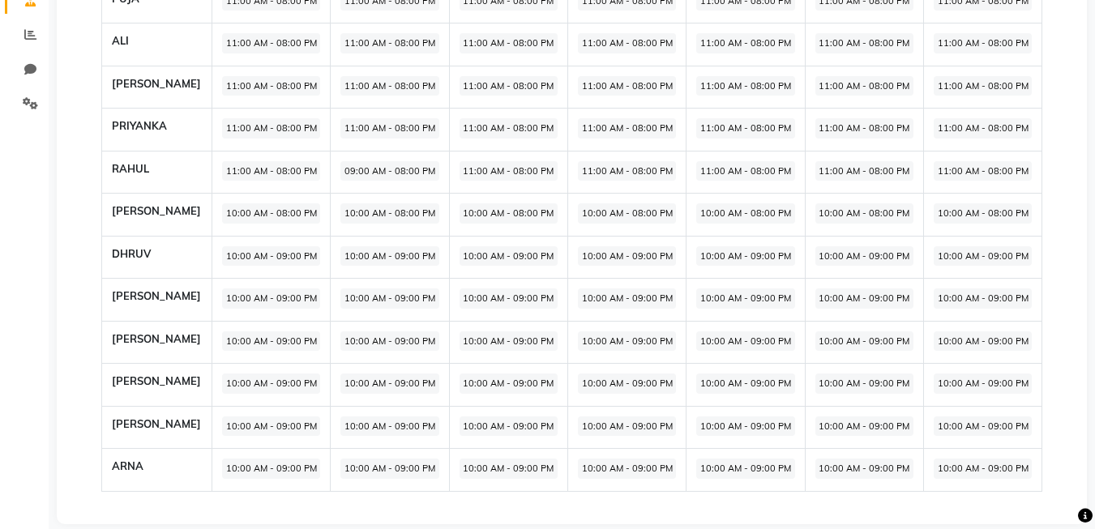
click at [142, 468] on th "ARNA" at bounding box center [156, 470] width 110 height 43
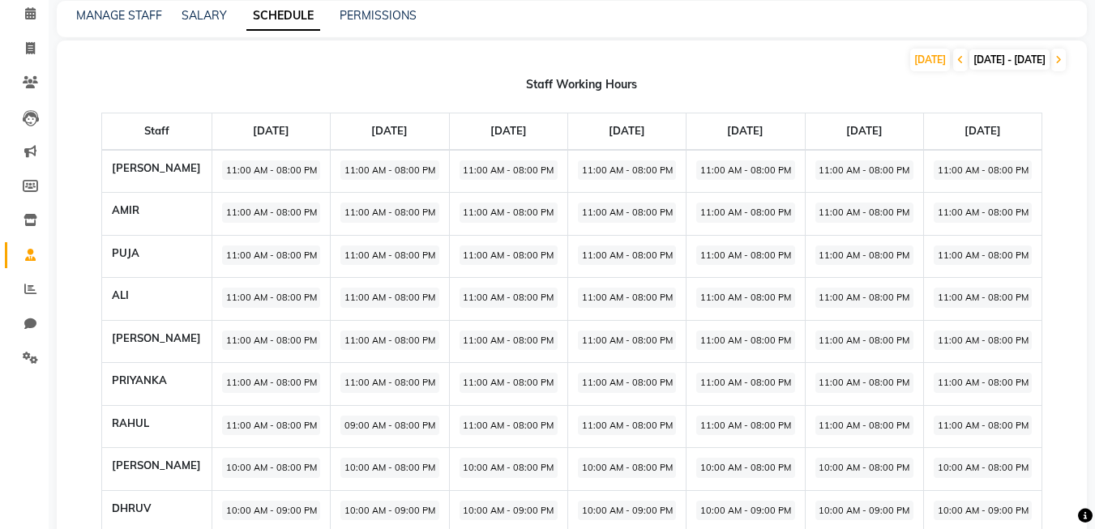
scroll to position [0, 0]
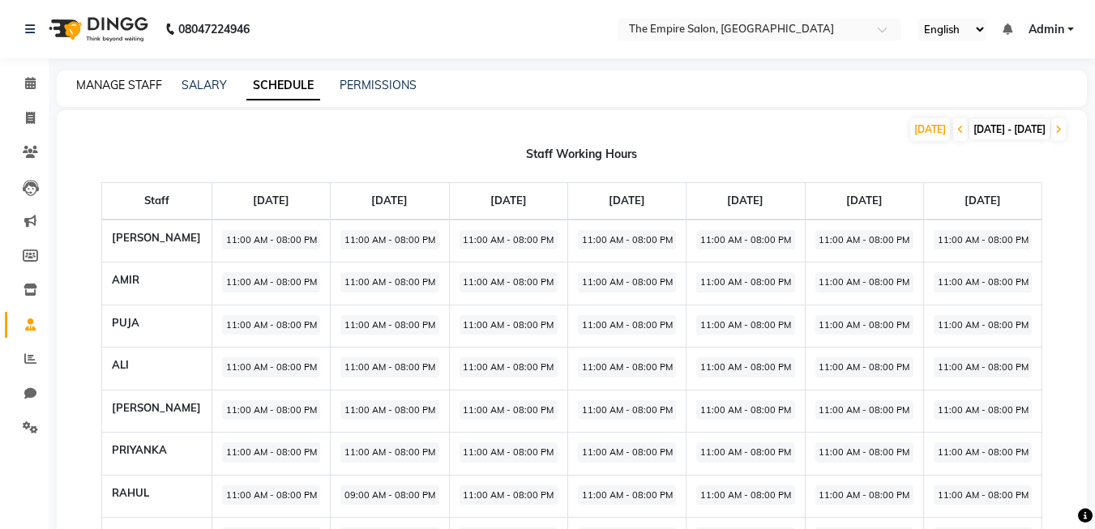
click at [128, 83] on link "MANAGE STAFF" at bounding box center [119, 85] width 86 height 15
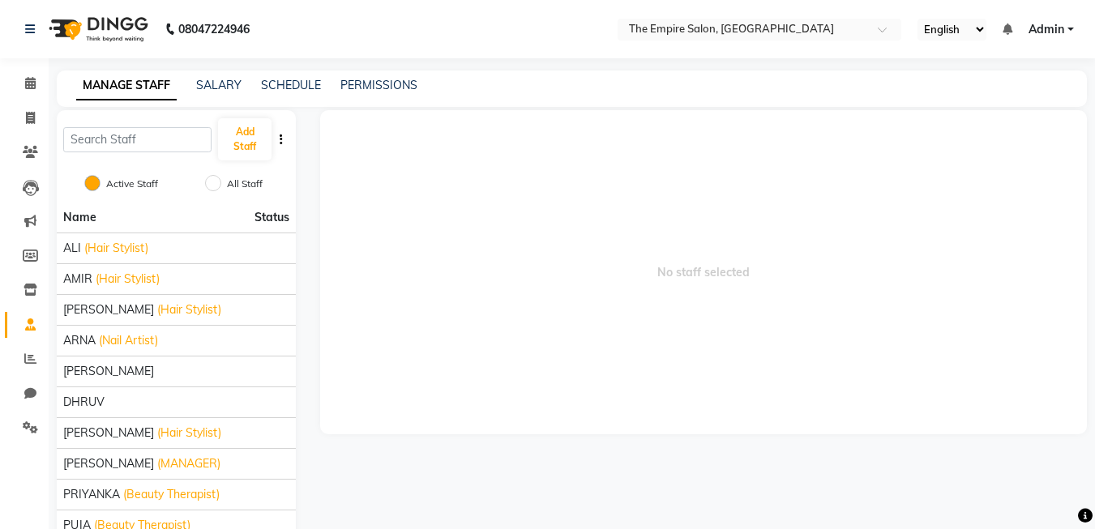
click at [284, 140] on button "button" at bounding box center [281, 139] width 16 height 17
click at [225, 88] on link "SALARY" at bounding box center [218, 85] width 45 height 15
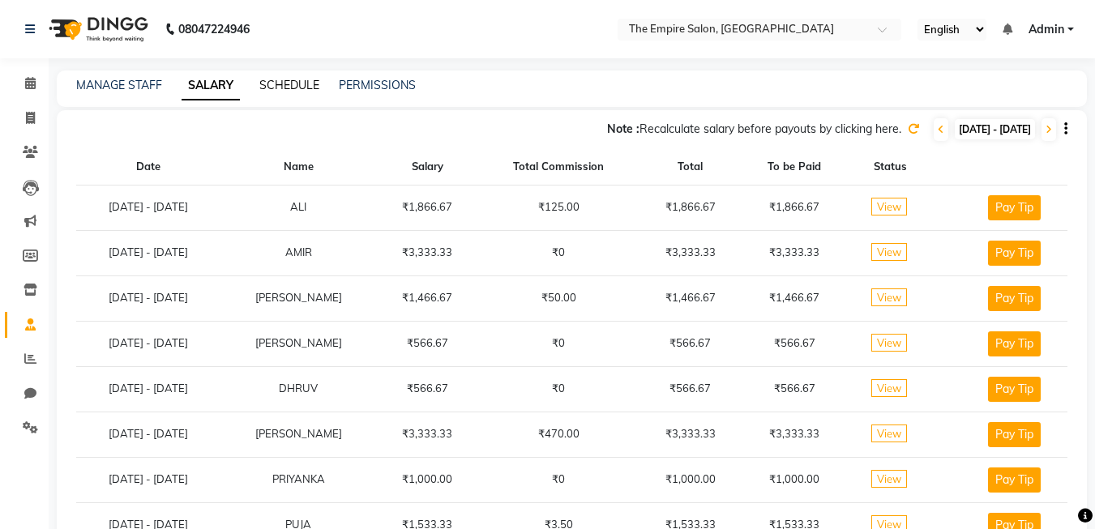
click at [267, 87] on link "SCHEDULE" at bounding box center [289, 85] width 60 height 15
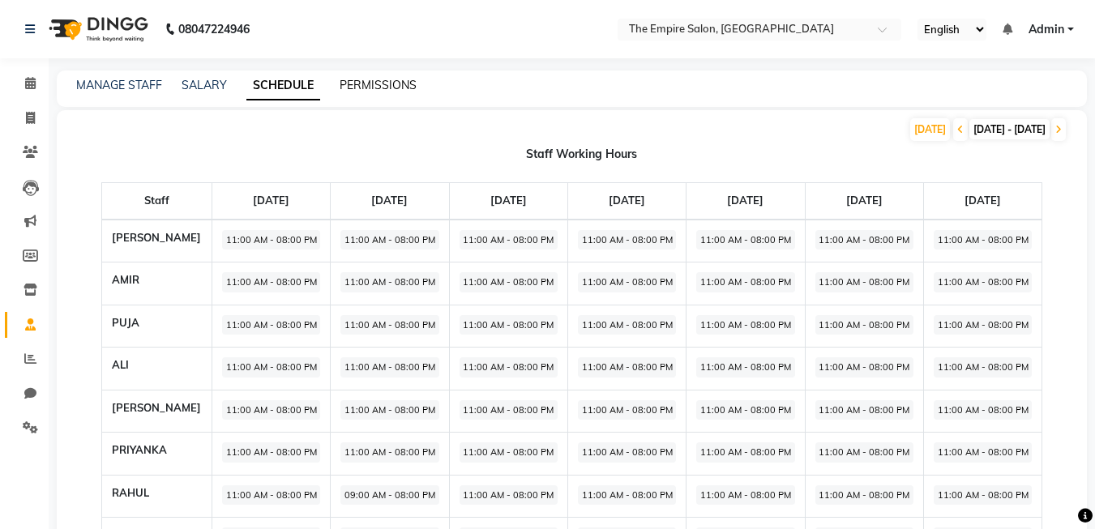
click at [366, 83] on link "PERMISSIONS" at bounding box center [378, 85] width 77 height 15
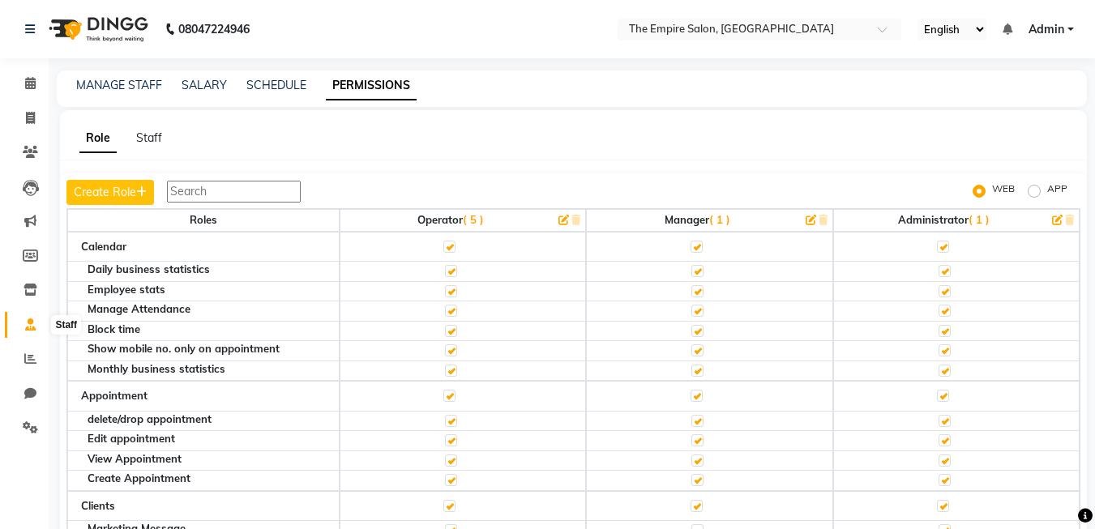
click at [25, 330] on icon at bounding box center [30, 325] width 11 height 12
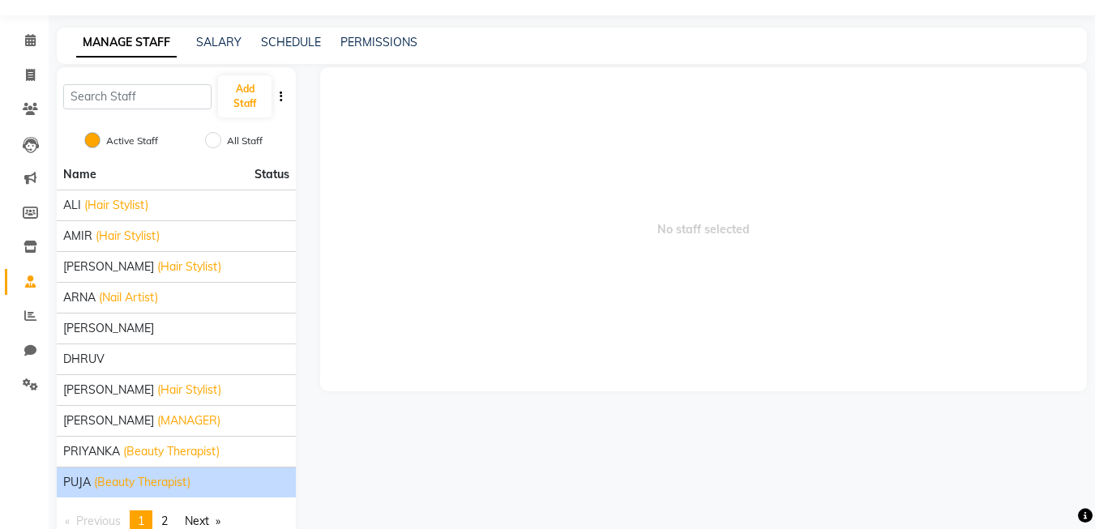
scroll to position [83, 0]
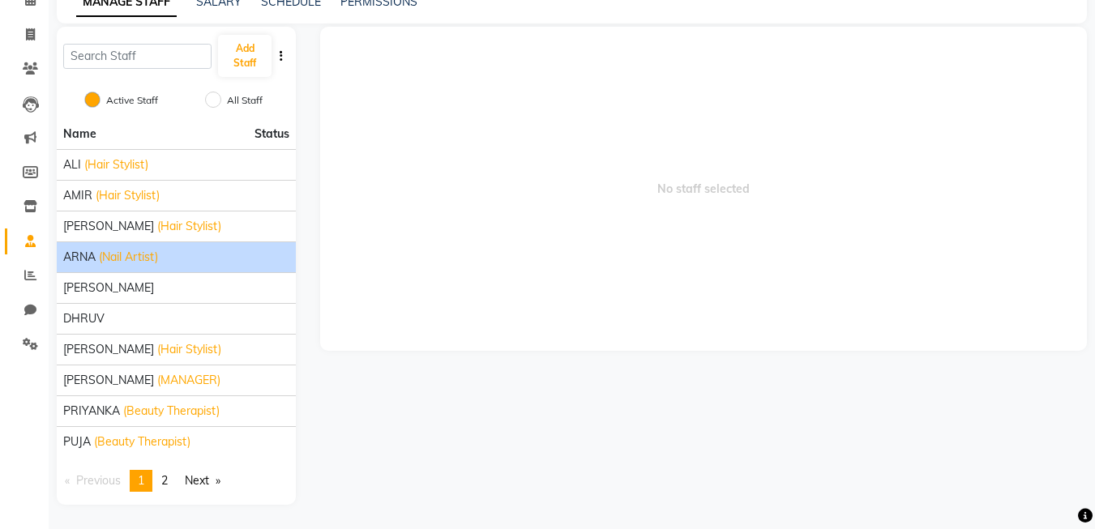
click at [119, 248] on li "ARNA (Nail Artist)" at bounding box center [176, 257] width 239 height 31
click at [131, 254] on span "(Nail Artist)" at bounding box center [128, 257] width 59 height 17
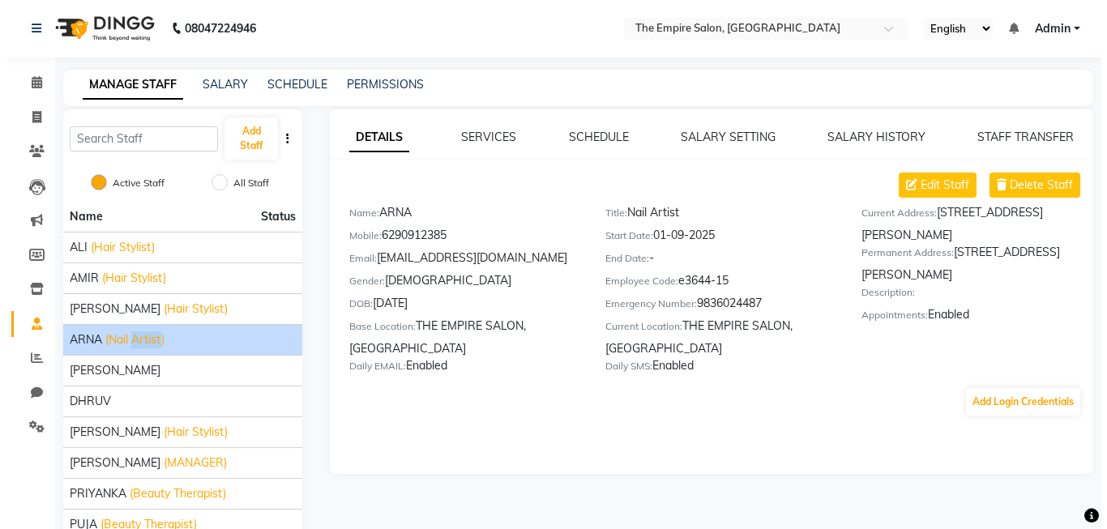
scroll to position [0, 0]
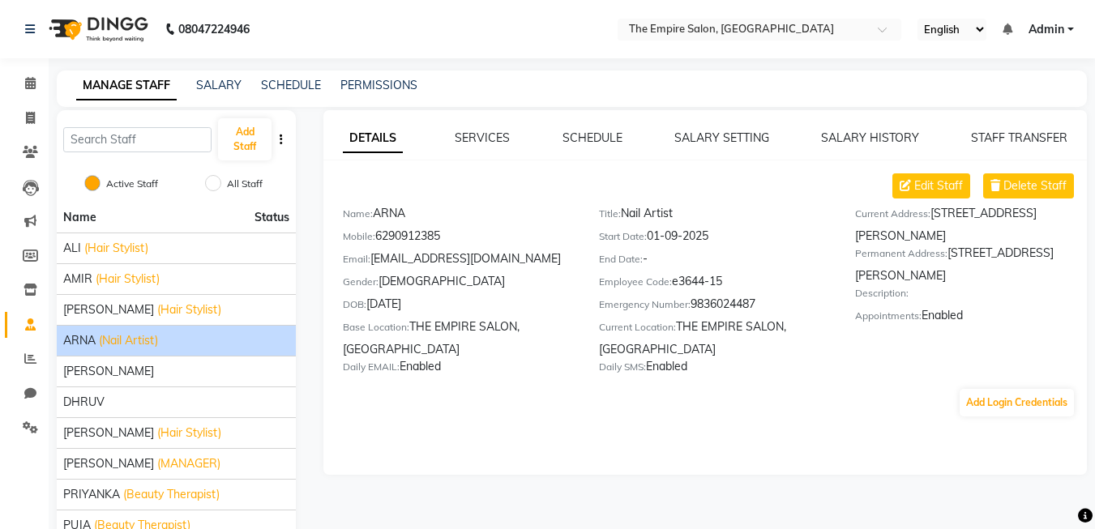
click at [480, 146] on div "SERVICES" at bounding box center [482, 138] width 55 height 17
click at [480, 140] on link "SERVICES" at bounding box center [482, 138] width 55 height 15
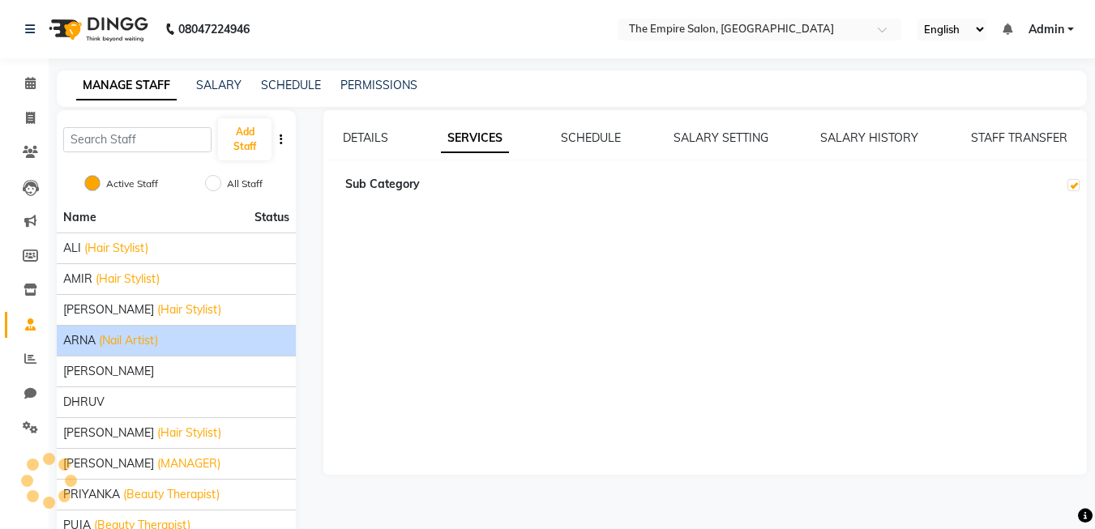
checkbox input "true"
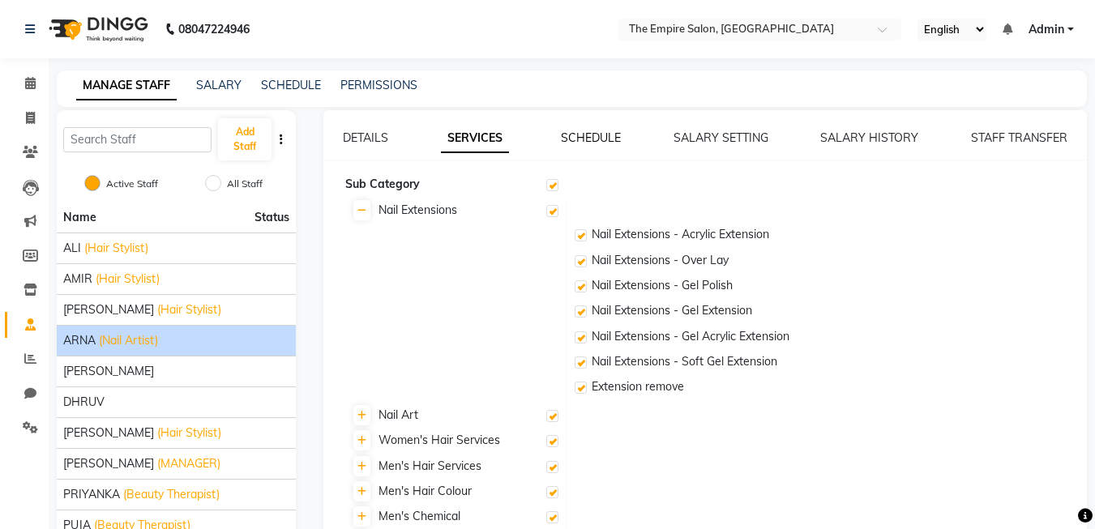
click at [570, 138] on link "SCHEDULE" at bounding box center [591, 138] width 60 height 15
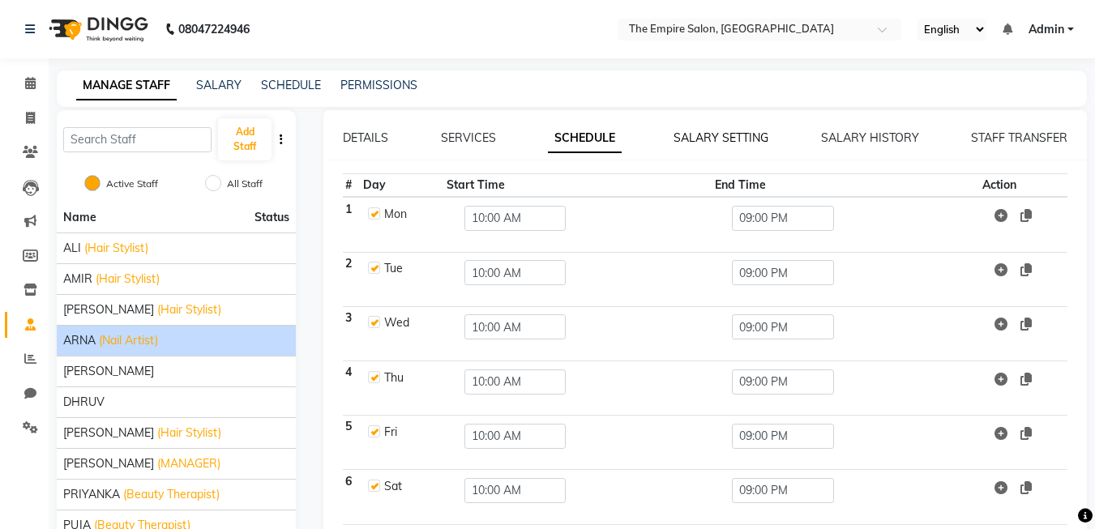
click at [733, 135] on link "SALARY SETTING" at bounding box center [721, 138] width 95 height 15
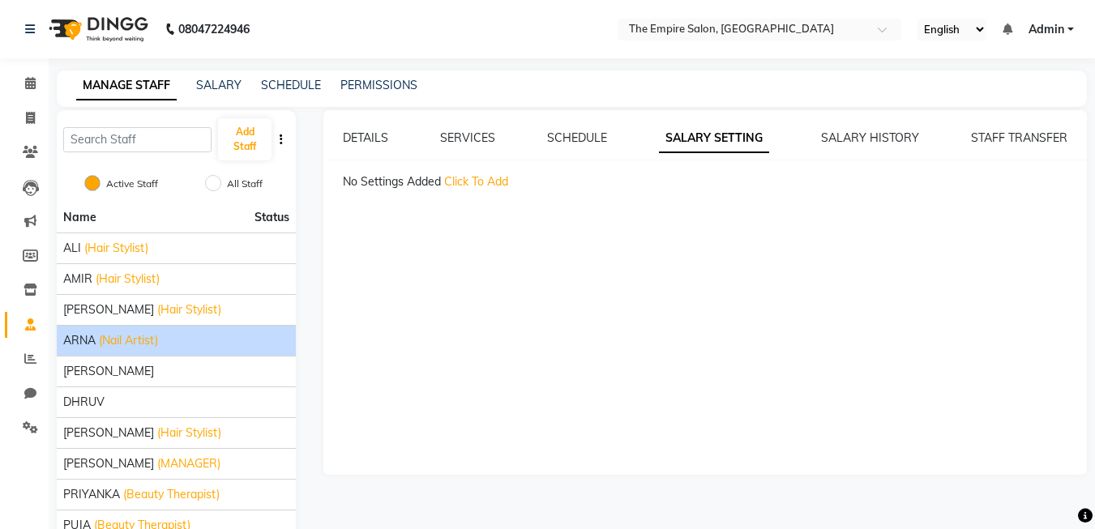
click at [473, 182] on span "Click To Add" at bounding box center [476, 181] width 64 height 15
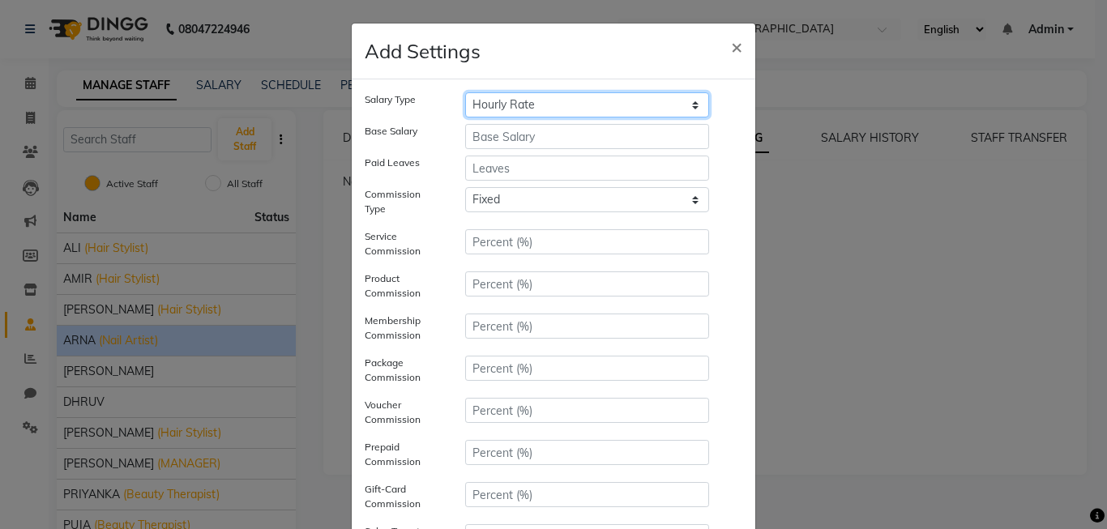
click at [492, 105] on select "Hourly Rate Bi-Weekly Twice Monthly Monthly Yearly" at bounding box center [587, 104] width 244 height 25
select select "monthly"
click at [465, 92] on select "Hourly Rate Bi-Weekly Twice Monthly Monthly Yearly" at bounding box center [587, 104] width 244 height 25
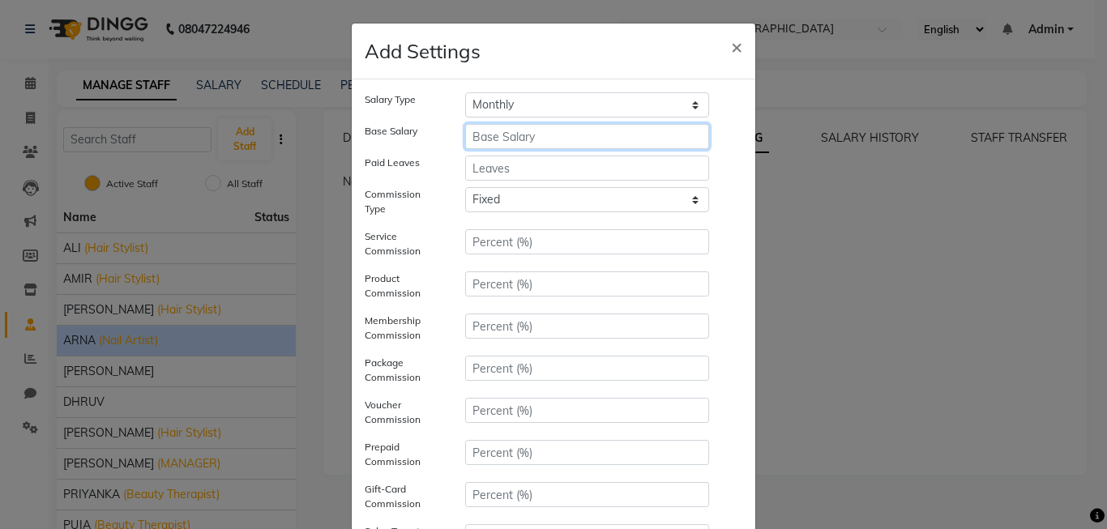
click at [484, 132] on input "number" at bounding box center [587, 136] width 244 height 25
type input "13000"
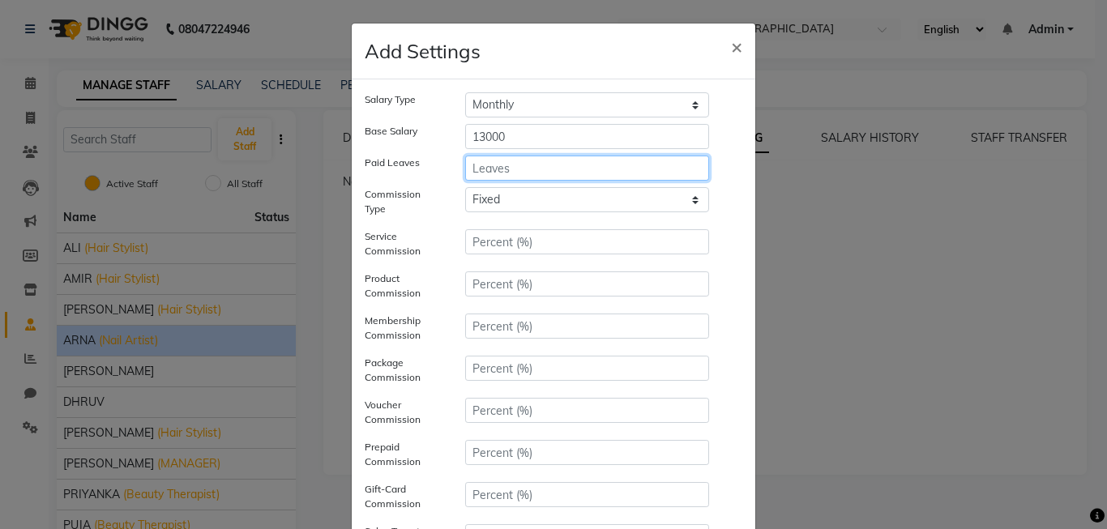
click at [493, 169] on input "number" at bounding box center [587, 168] width 244 height 25
click at [487, 168] on input "number" at bounding box center [587, 168] width 244 height 25
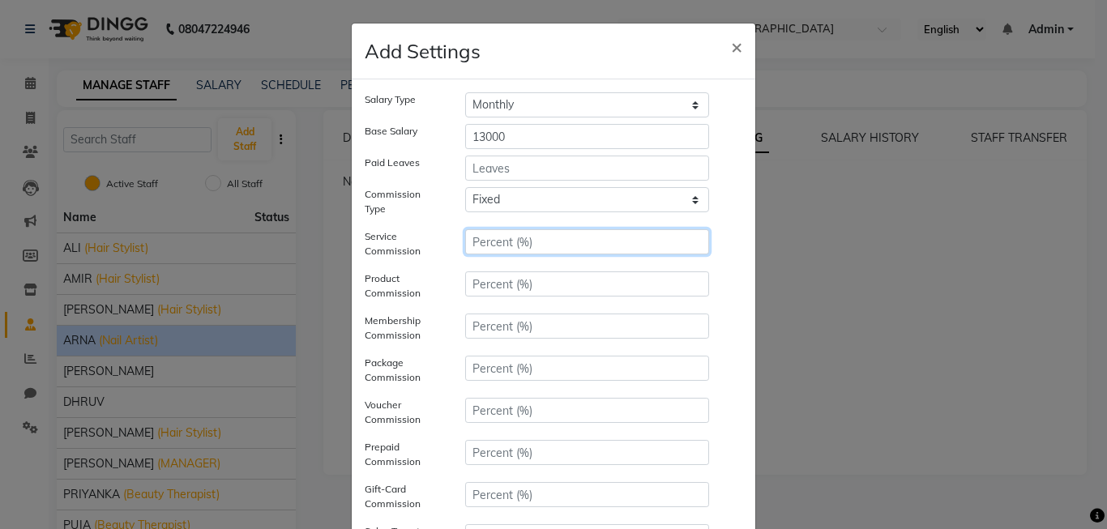
click at [484, 244] on input "number" at bounding box center [587, 241] width 244 height 25
type input "5"
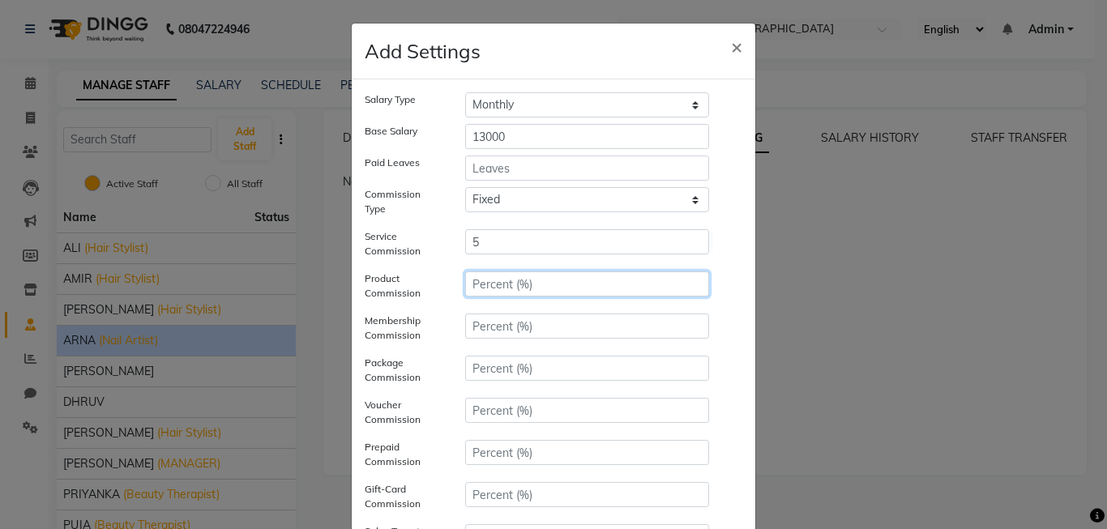
click at [468, 283] on input "number" at bounding box center [587, 284] width 244 height 25
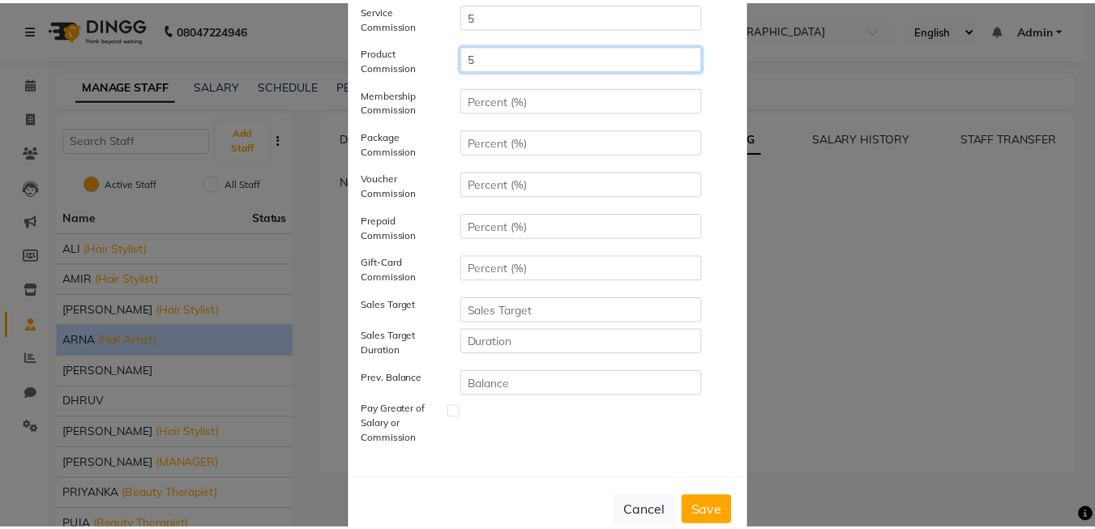
scroll to position [264, 0]
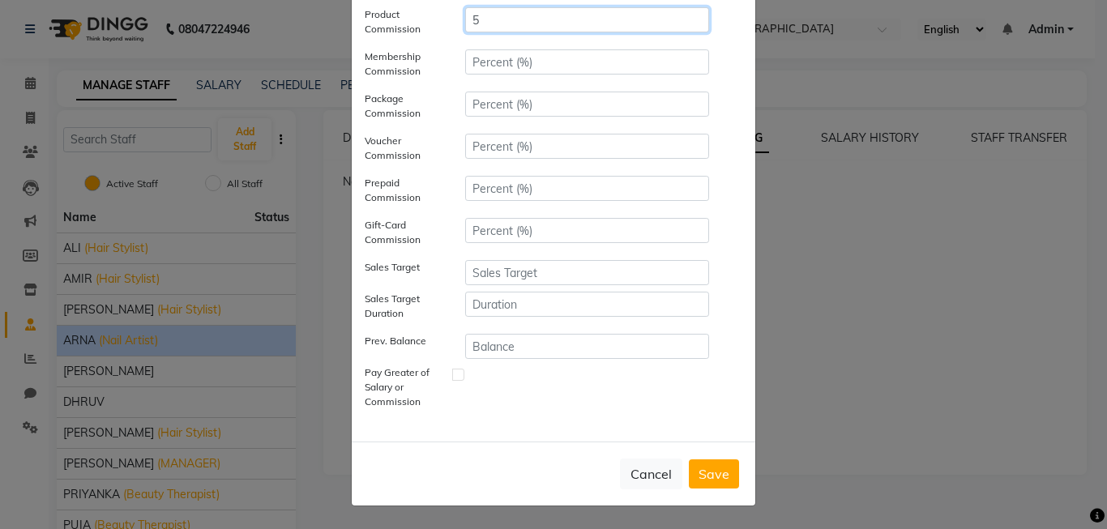
type input "5"
click at [456, 378] on label at bounding box center [458, 375] width 12 height 12
click at [465, 378] on input "checkbox" at bounding box center [470, 392] width 11 height 47
checkbox input "true"
click at [705, 469] on button "Save" at bounding box center [714, 474] width 50 height 29
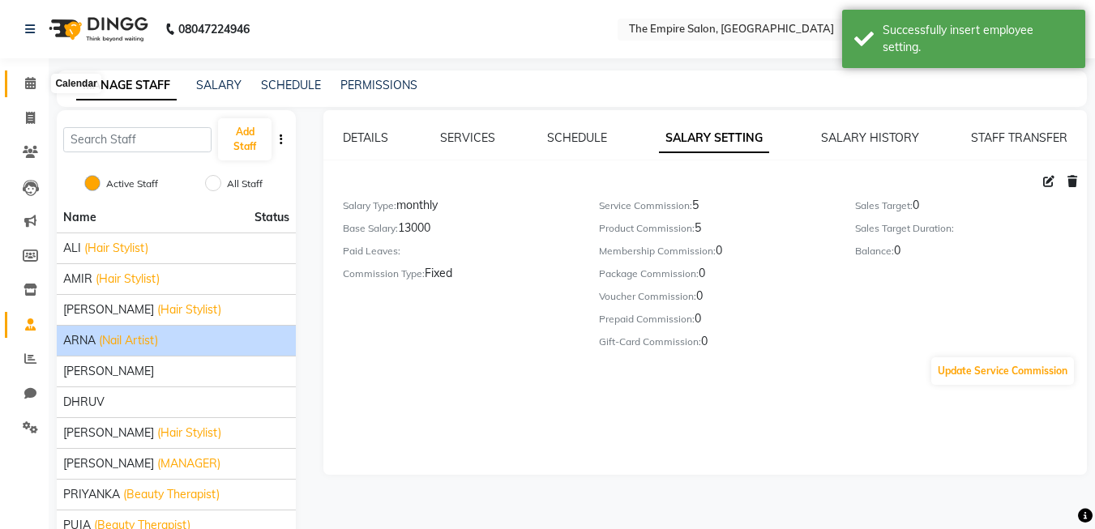
click at [27, 85] on icon at bounding box center [30, 83] width 11 height 12
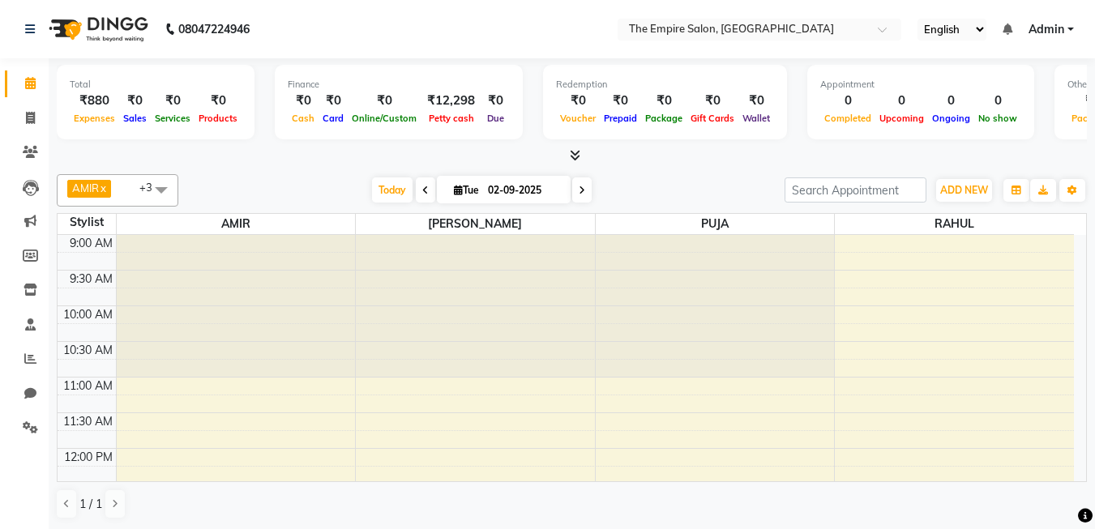
click at [138, 188] on span "[PERSON_NAME] x RAHUL x PUJA x +3" at bounding box center [118, 190] width 122 height 32
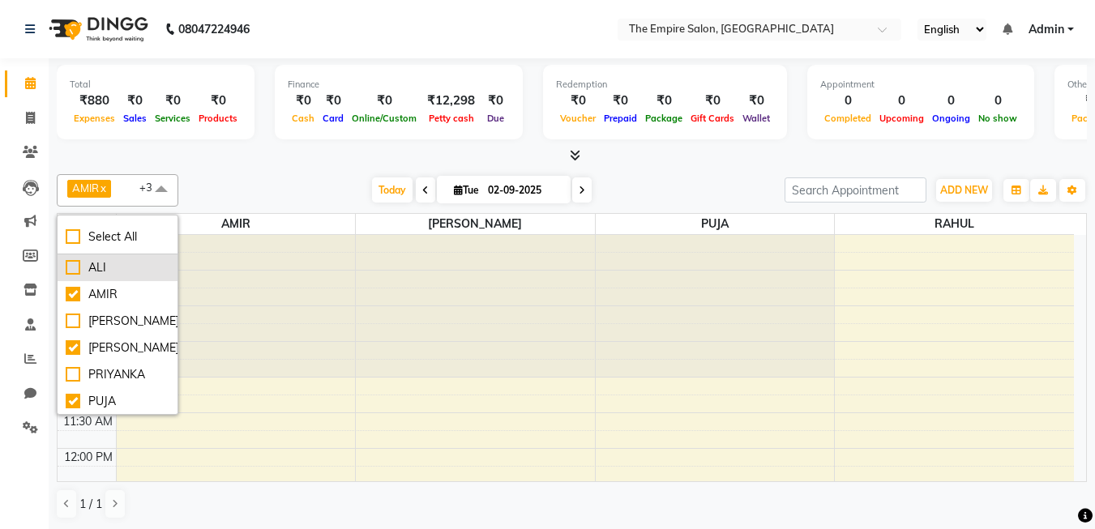
click at [74, 267] on div "ALI" at bounding box center [118, 267] width 104 height 17
checkbox input "true"
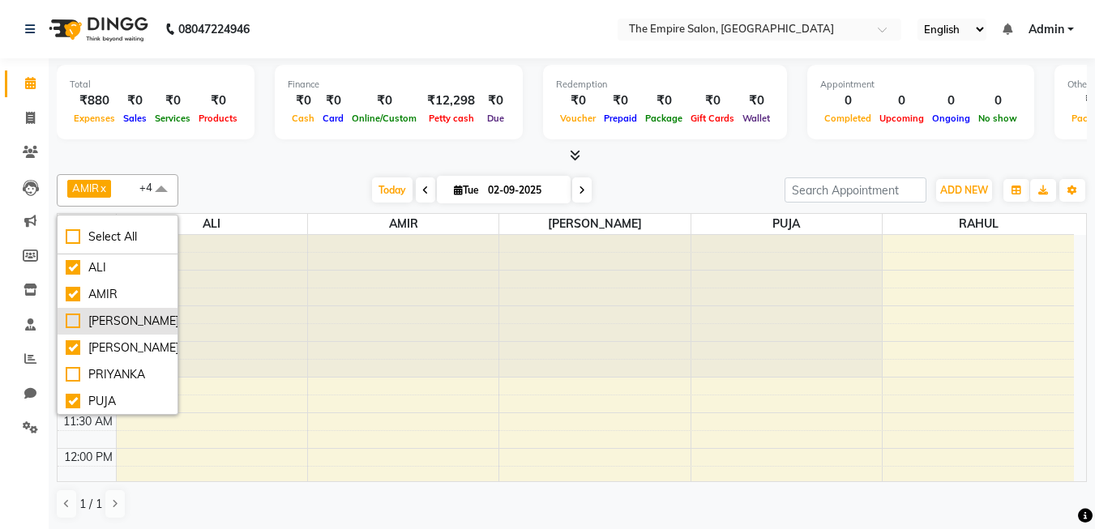
click at [72, 327] on div "[PERSON_NAME]" at bounding box center [118, 321] width 104 height 17
checkbox input "true"
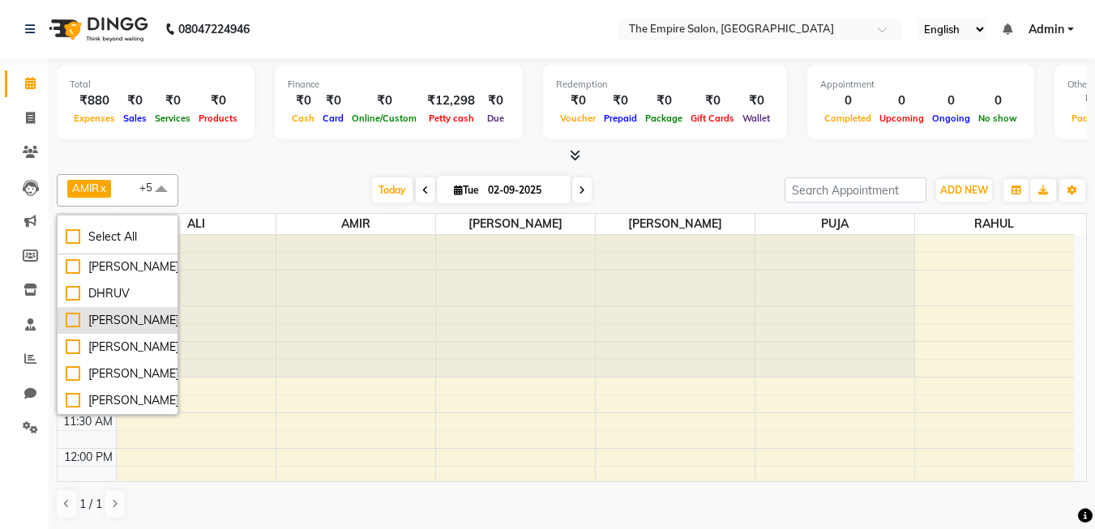
scroll to position [134, 0]
click at [74, 324] on div "ARNA" at bounding box center [118, 321] width 104 height 17
checkbox input "true"
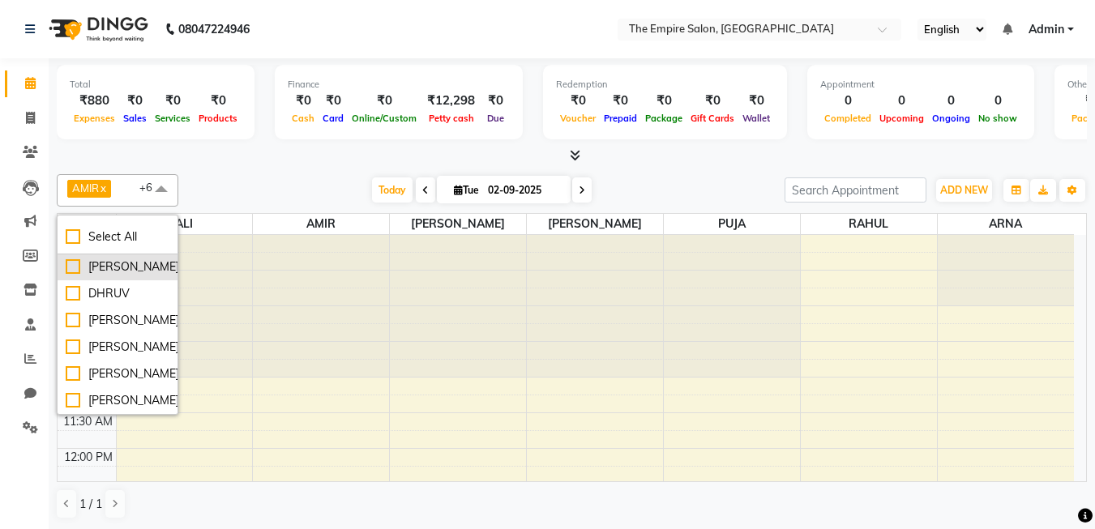
scroll to position [1, 0]
click at [374, 192] on span "Today" at bounding box center [392, 189] width 41 height 25
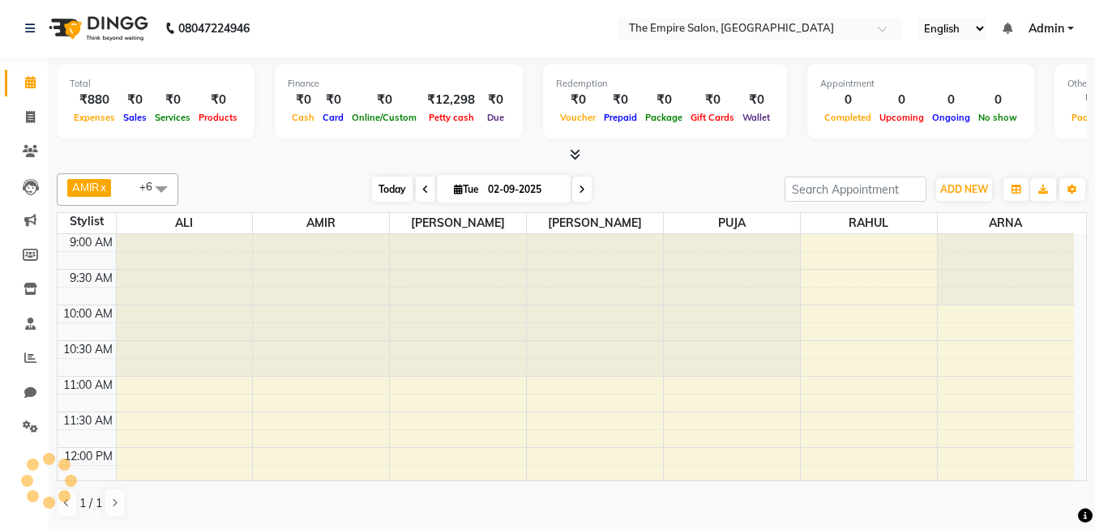
scroll to position [571, 0]
